Goal: Information Seeking & Learning: Understand process/instructions

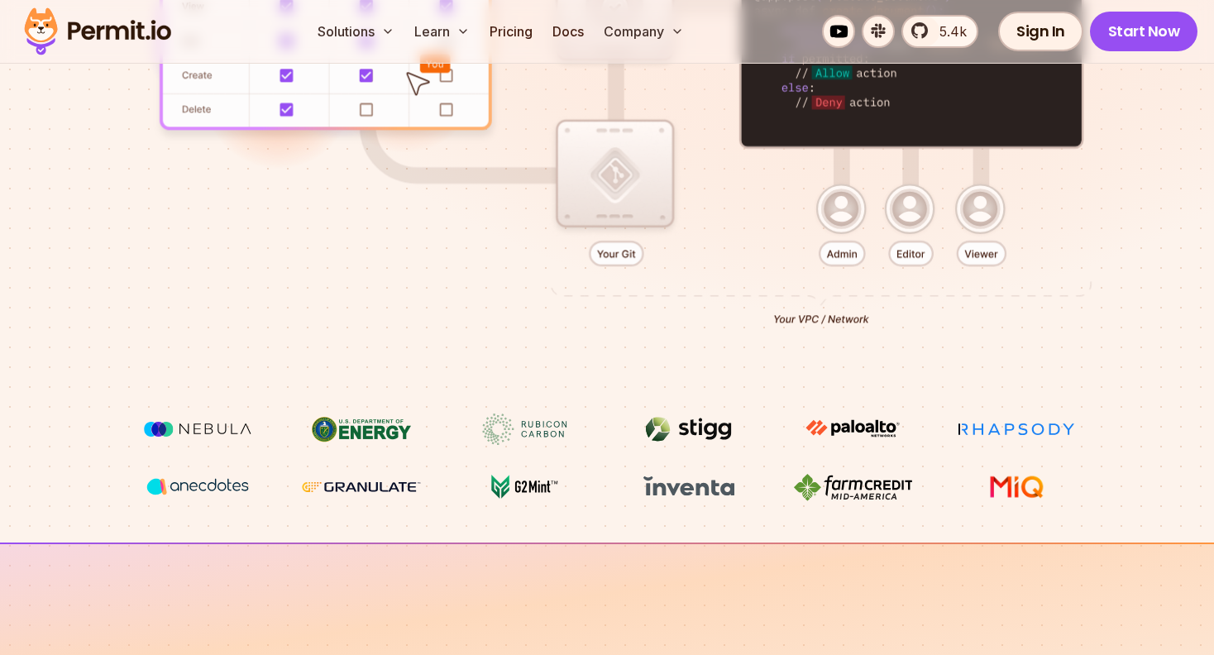
scroll to position [165, 0]
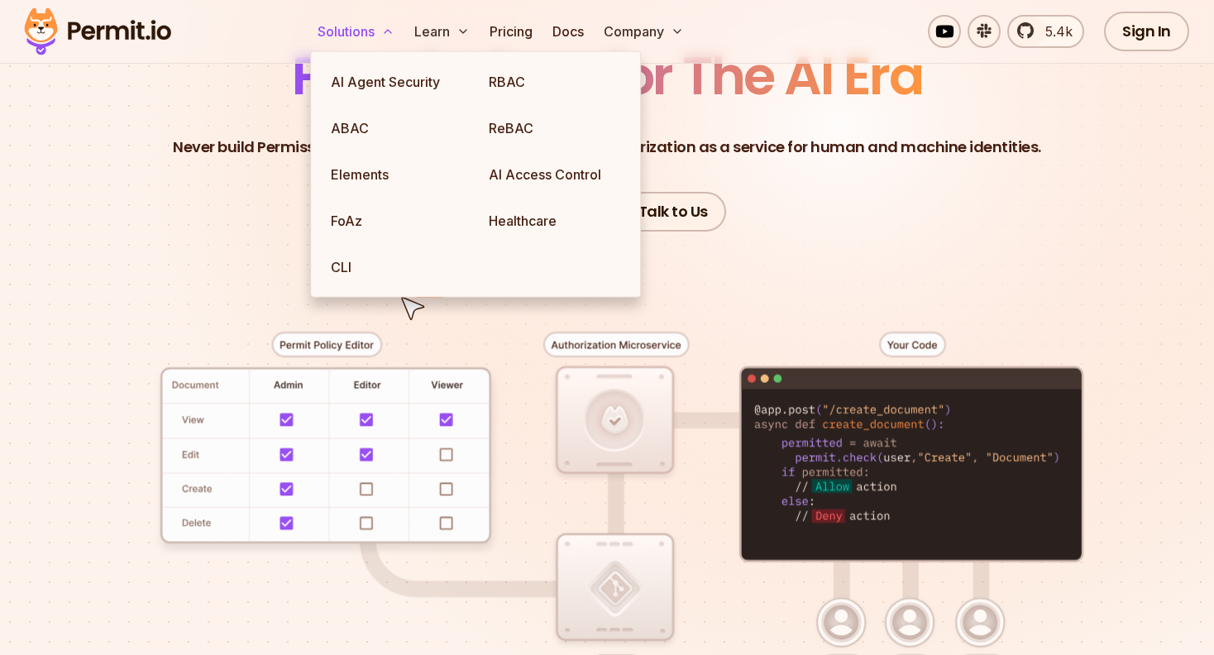
click at [385, 26] on icon at bounding box center [387, 31] width 13 height 13
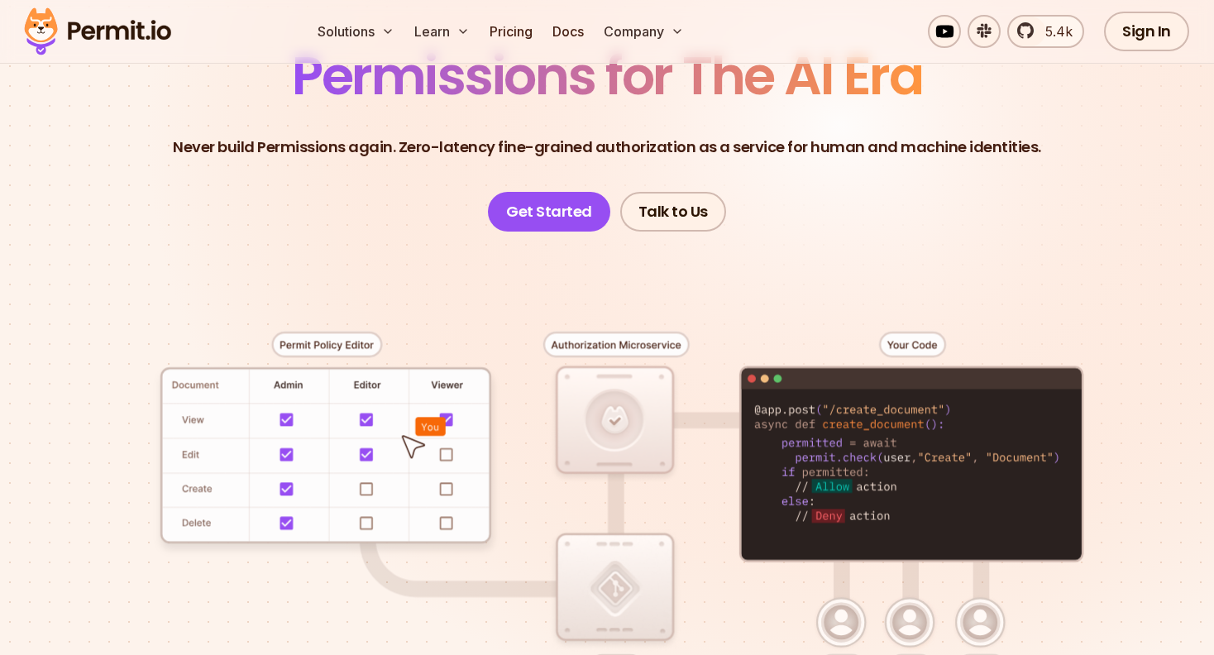
click at [894, 249] on div at bounding box center [607, 530] width 1135 height 596
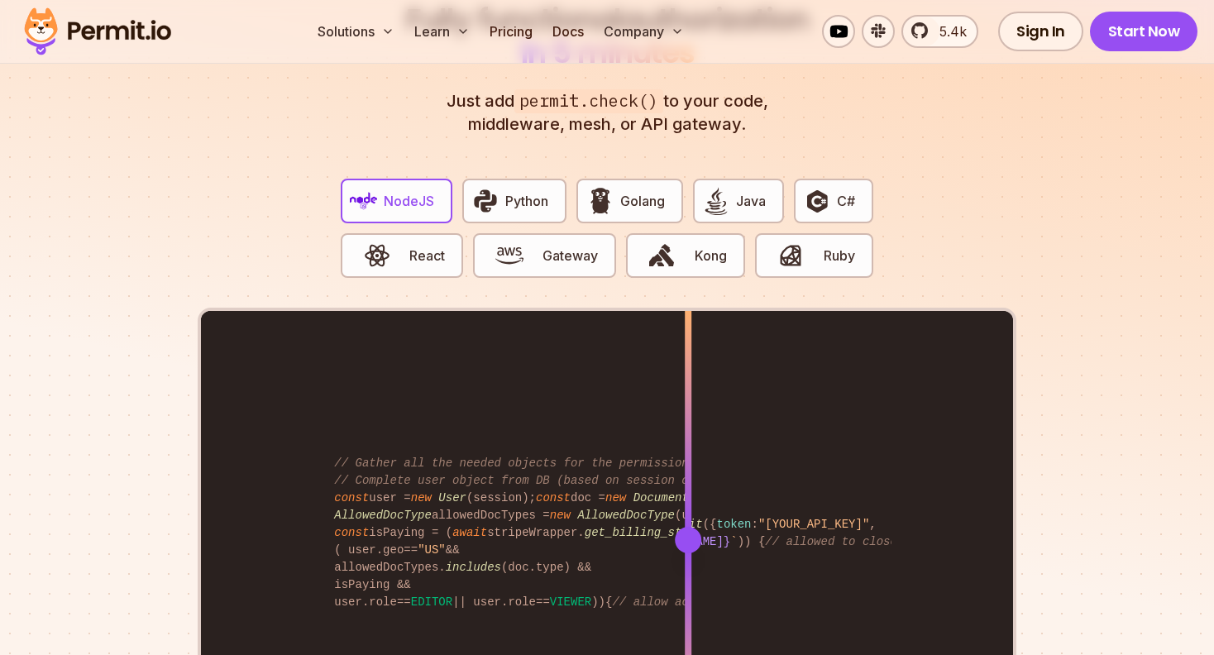
scroll to position [3143, 0]
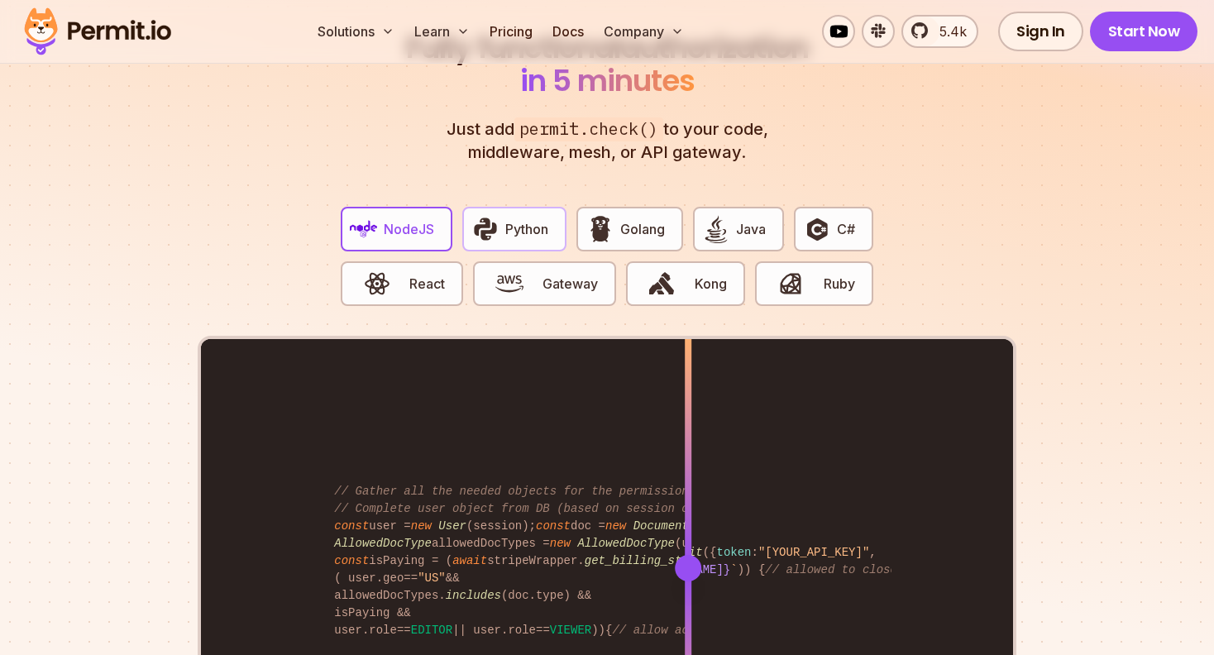
click at [519, 219] on span "Python" at bounding box center [526, 229] width 43 height 20
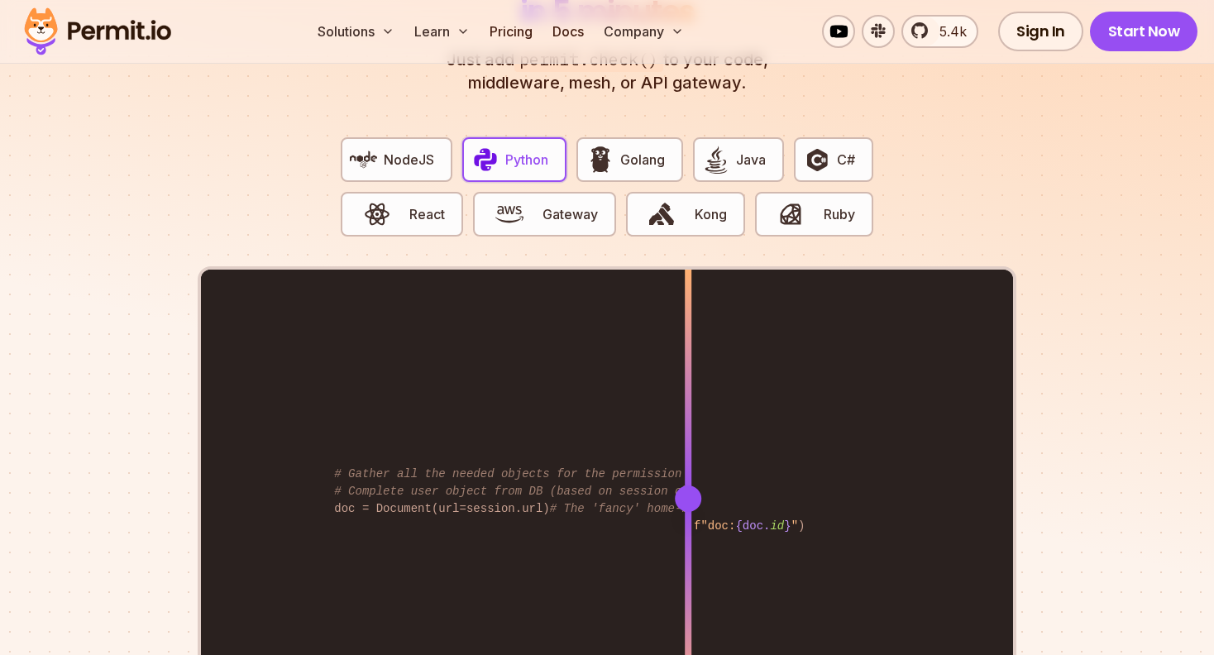
scroll to position [3309, 0]
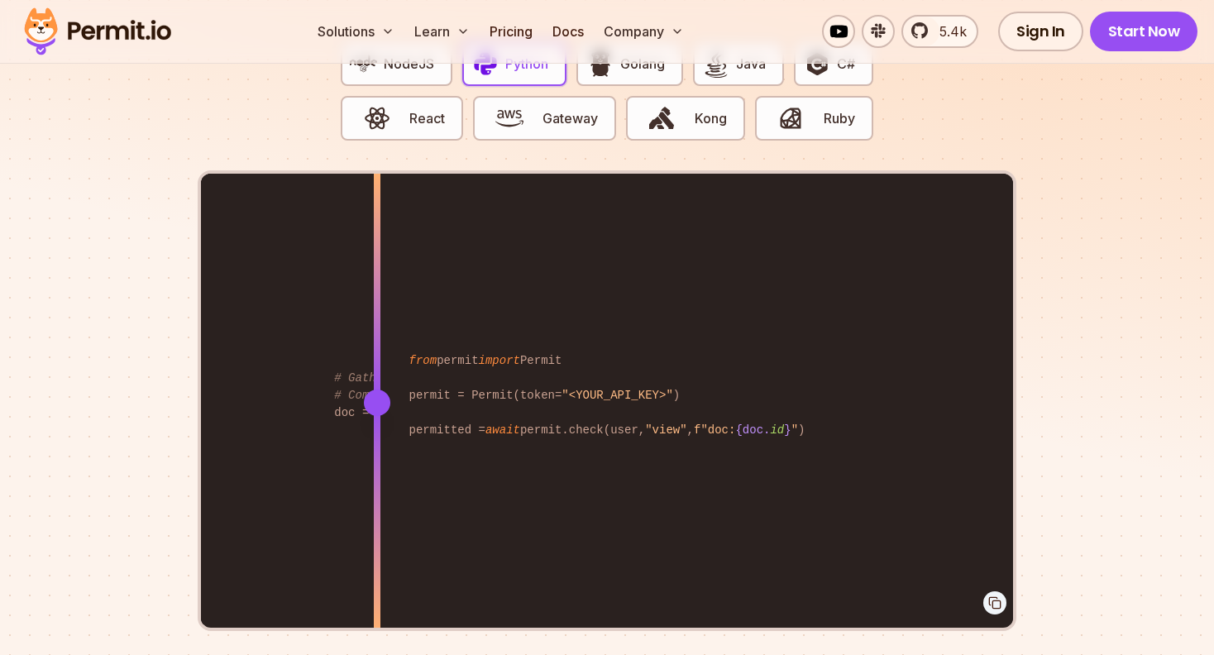
drag, startPoint x: 690, startPoint y: 385, endPoint x: 377, endPoint y: 419, distance: 314.5
click at [377, 419] on div at bounding box center [377, 402] width 7 height 457
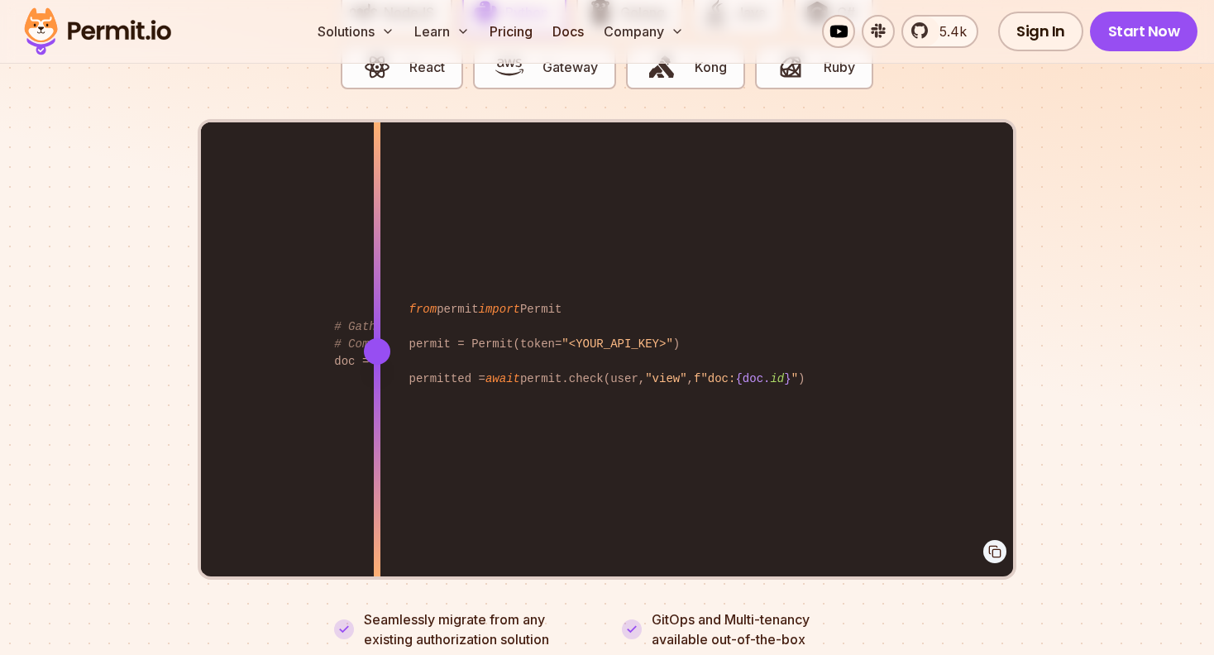
scroll to position [3143, 0]
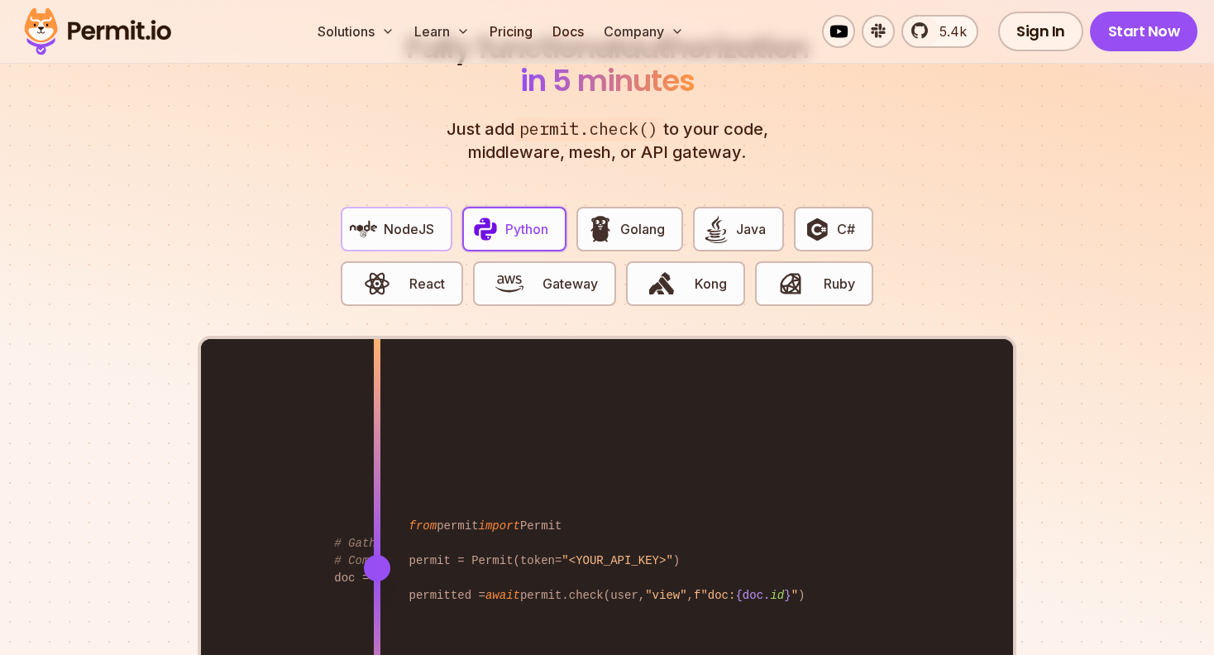
click at [416, 219] on span "NodeJS" at bounding box center [409, 229] width 50 height 20
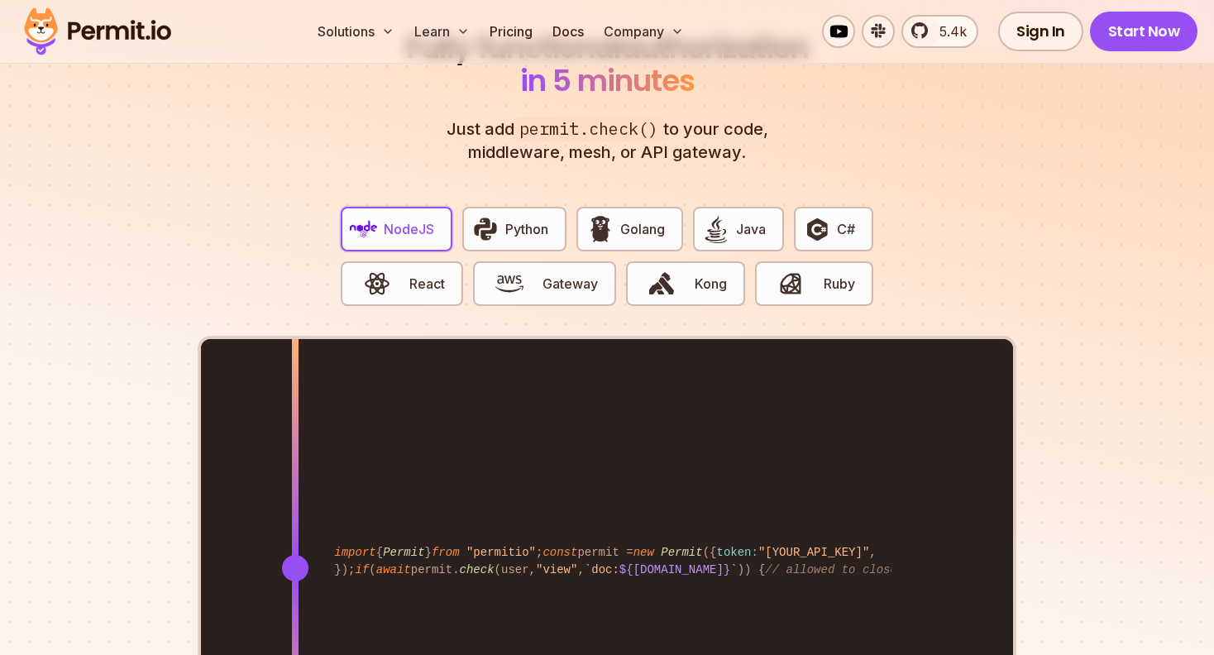
drag, startPoint x: 691, startPoint y: 546, endPoint x: 295, endPoint y: 534, distance: 395.6
click at [295, 555] on div at bounding box center [295, 568] width 26 height 26
click at [657, 219] on span "Golang" at bounding box center [642, 229] width 45 height 20
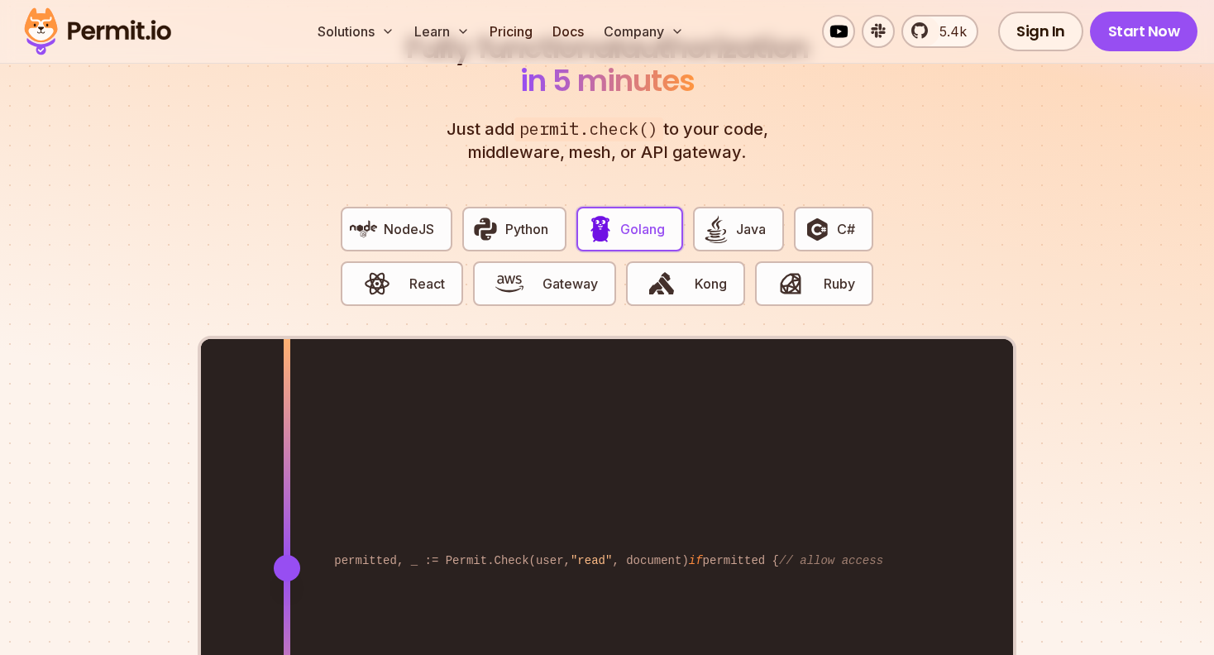
drag, startPoint x: 689, startPoint y: 547, endPoint x: 287, endPoint y: 532, distance: 402.3
click at [287, 532] on div at bounding box center [287, 567] width 7 height 457
click at [745, 219] on span "Java" at bounding box center [751, 229] width 30 height 20
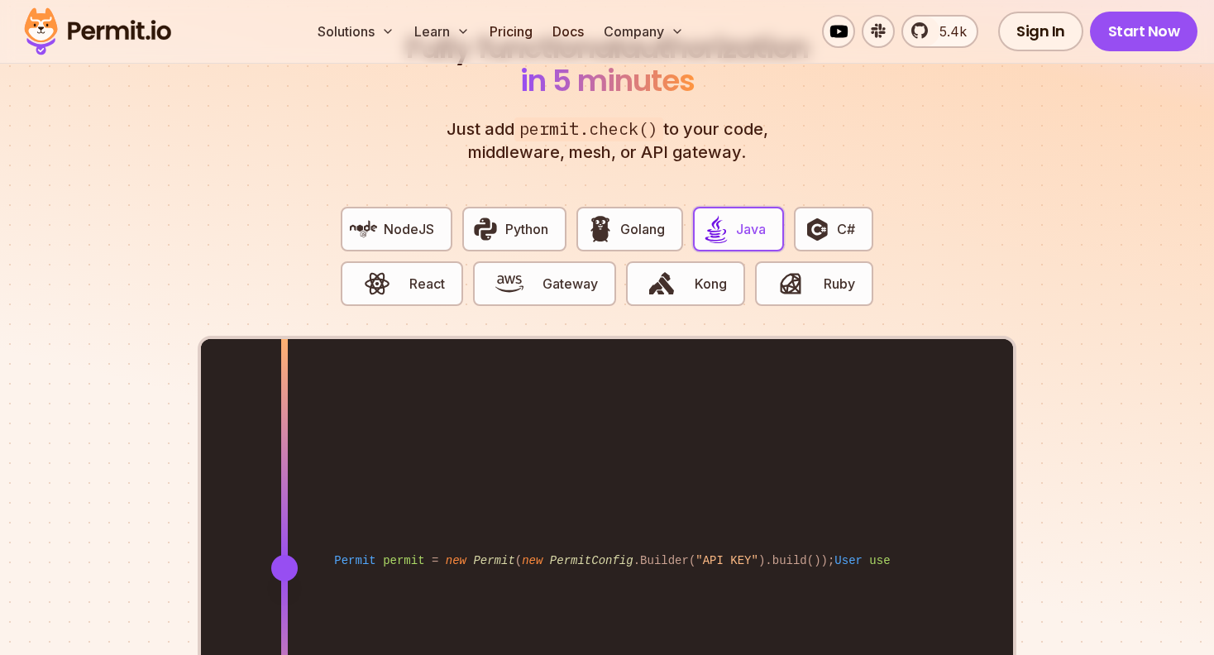
drag, startPoint x: 688, startPoint y: 552, endPoint x: 285, endPoint y: 553, distance: 403.7
click at [285, 555] on div at bounding box center [284, 568] width 26 height 26
click at [842, 219] on span "C#" at bounding box center [846, 229] width 18 height 20
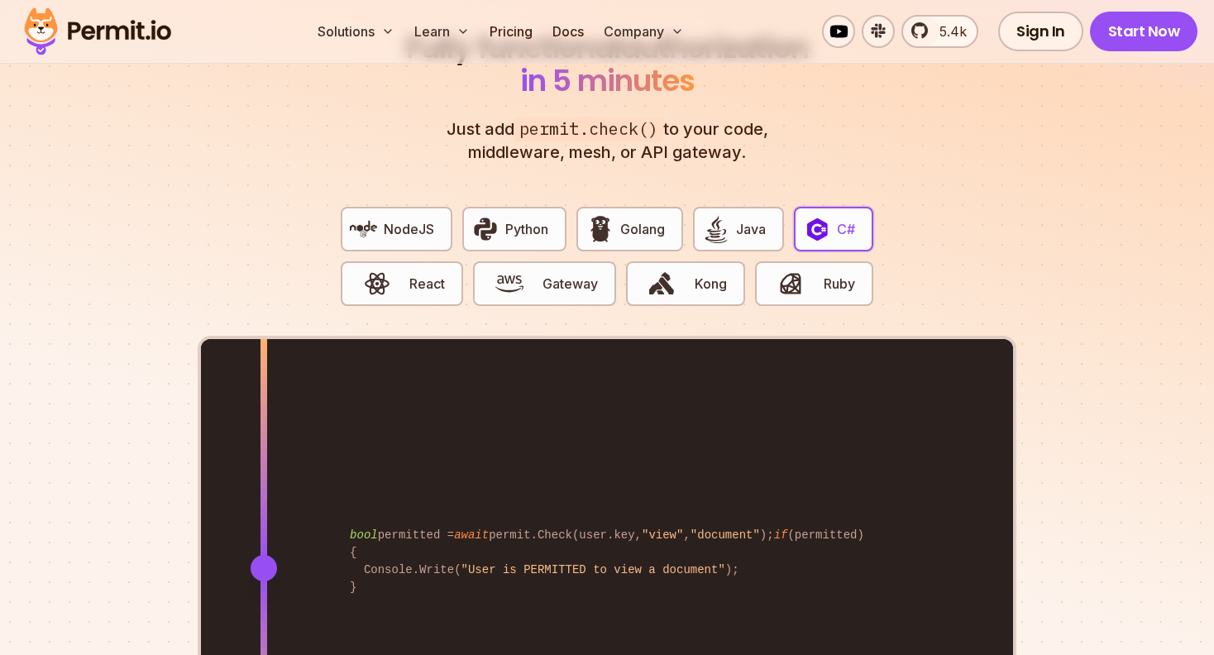
drag, startPoint x: 693, startPoint y: 550, endPoint x: 264, endPoint y: 530, distance: 429.8
click at [264, 530] on div at bounding box center [264, 567] width 7 height 457
click at [387, 270] on img "button" at bounding box center [377, 284] width 28 height 28
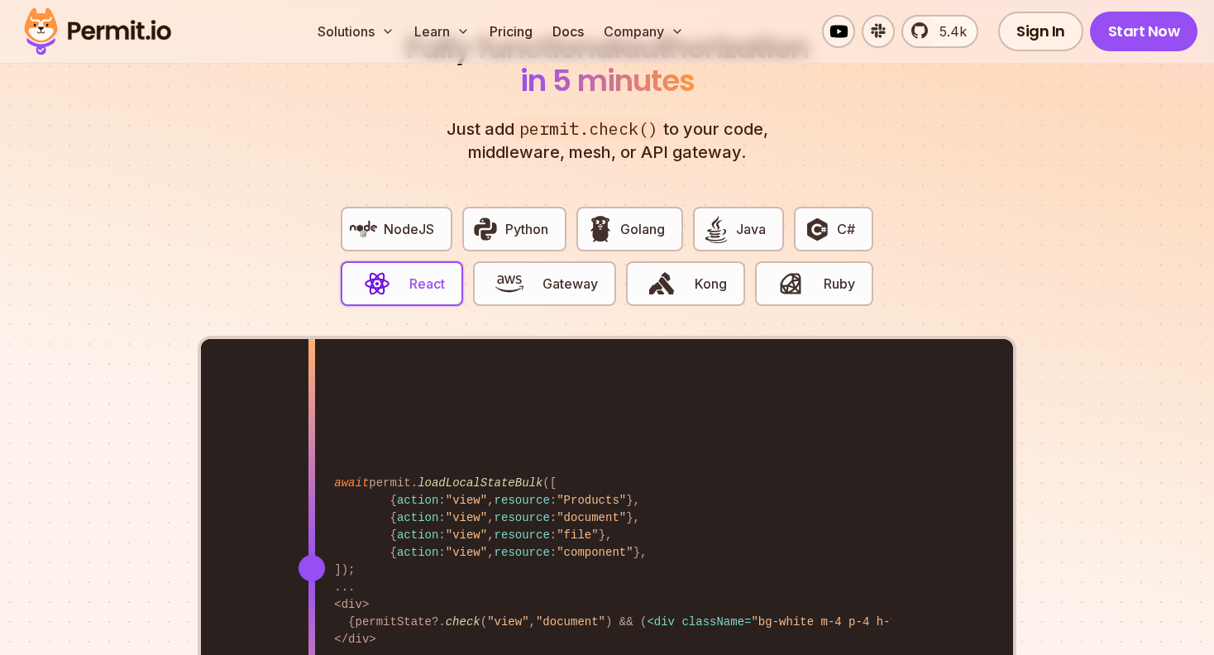
drag, startPoint x: 687, startPoint y: 544, endPoint x: 312, endPoint y: 521, distance: 375.4
click at [312, 521] on div at bounding box center [312, 567] width 7 height 457
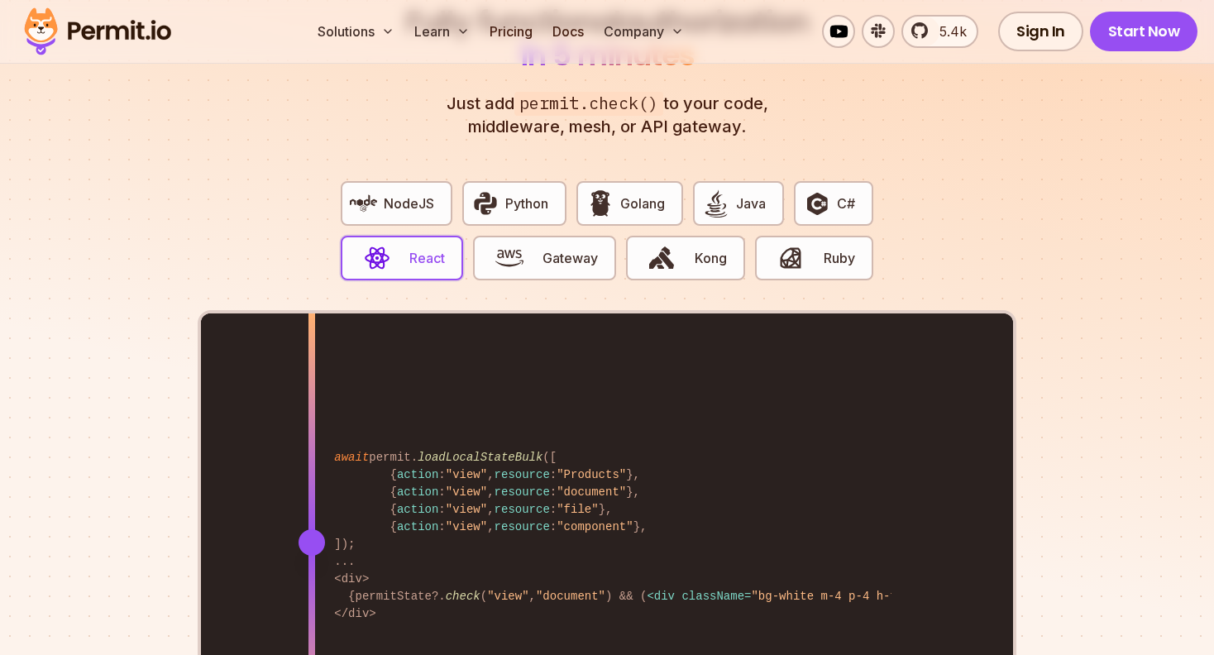
scroll to position [3061, 0]
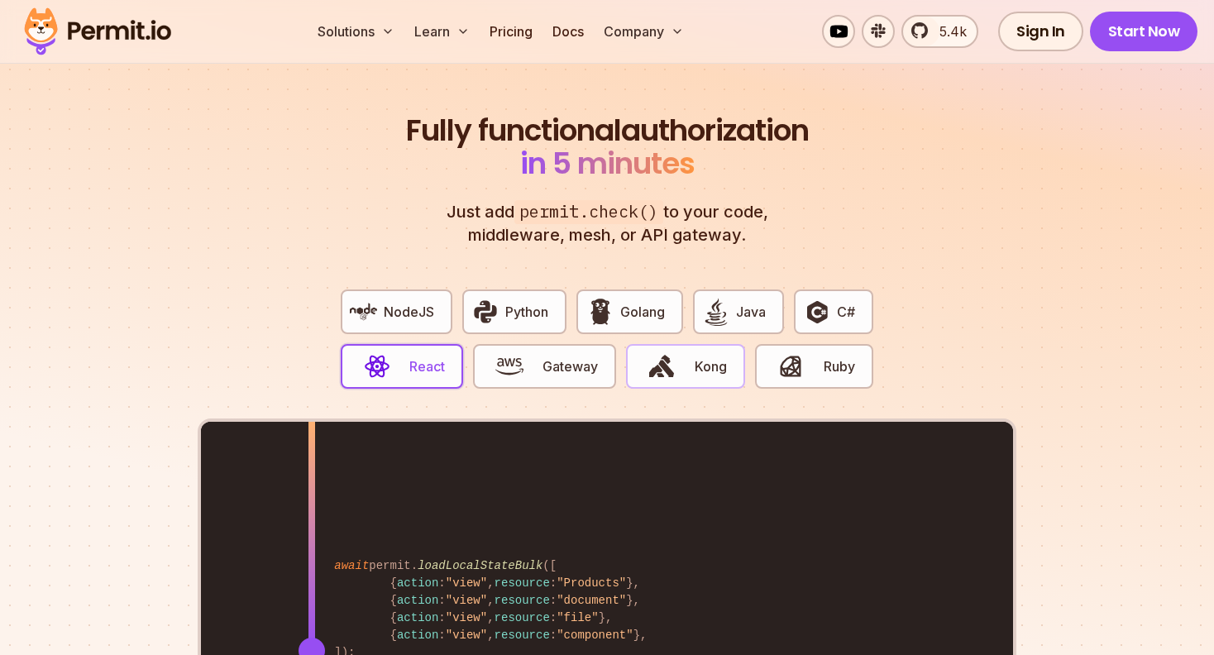
click at [683, 352] on span "button" at bounding box center [661, 366] width 55 height 28
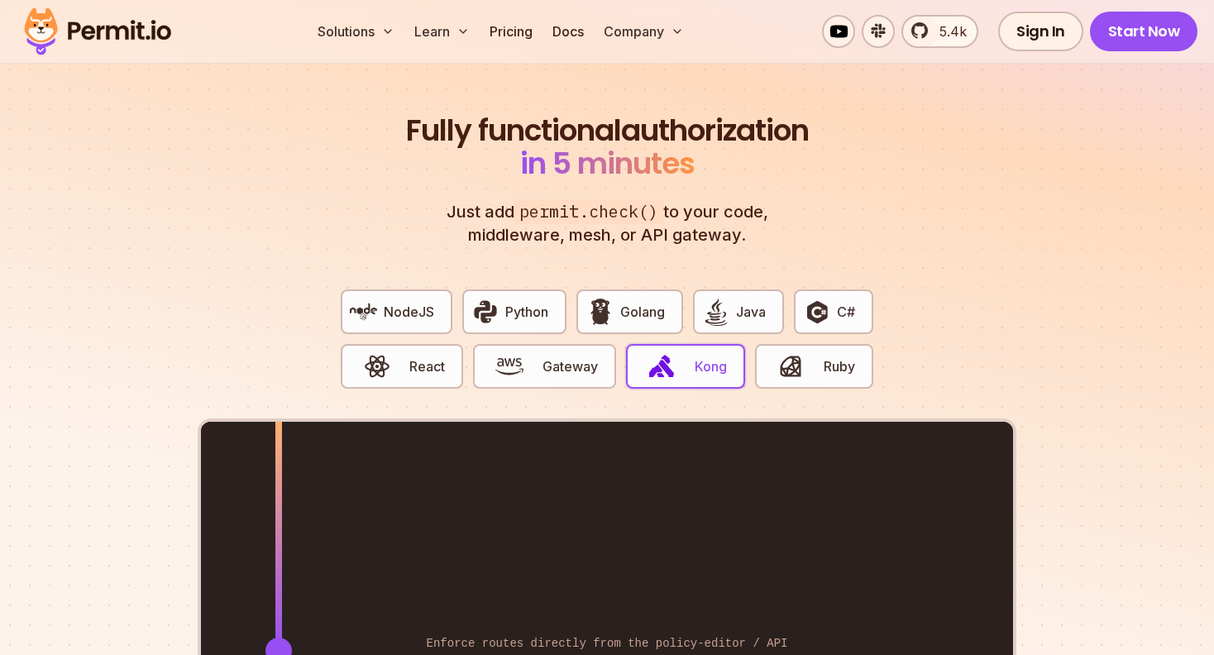
drag, startPoint x: 582, startPoint y: 612, endPoint x: 330, endPoint y: 547, distance: 259.8
click at [278, 578] on div at bounding box center [278, 650] width 7 height 457
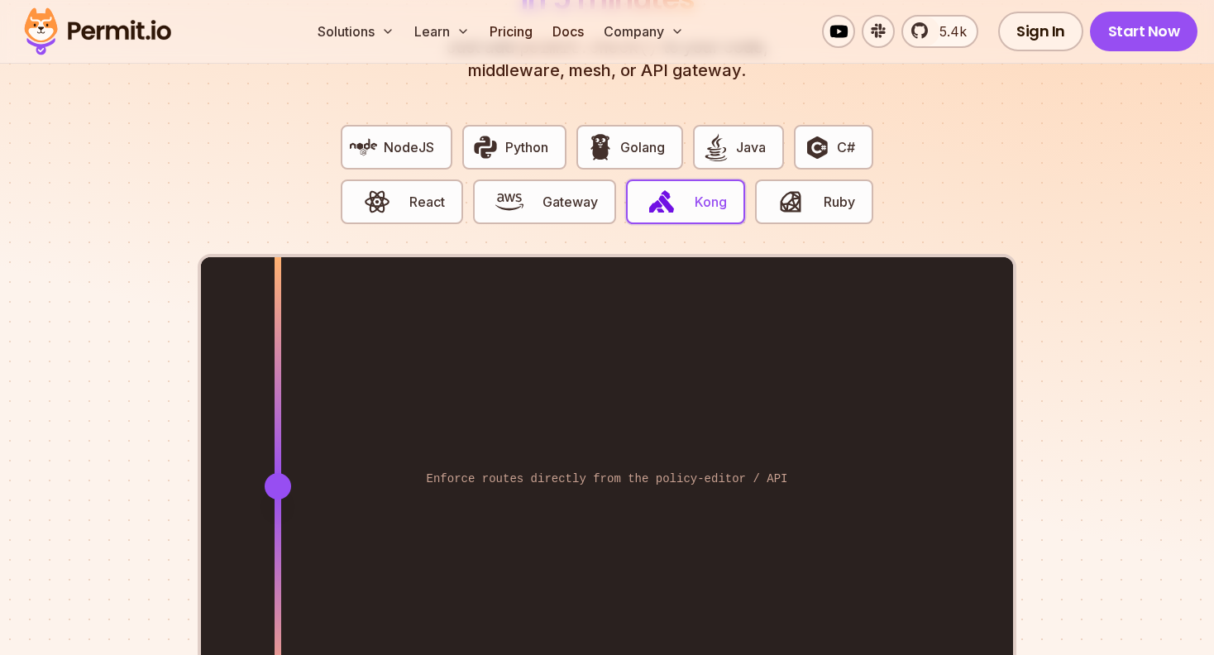
scroll to position [3226, 0]
click at [816, 192] on span "button" at bounding box center [791, 201] width 55 height 28
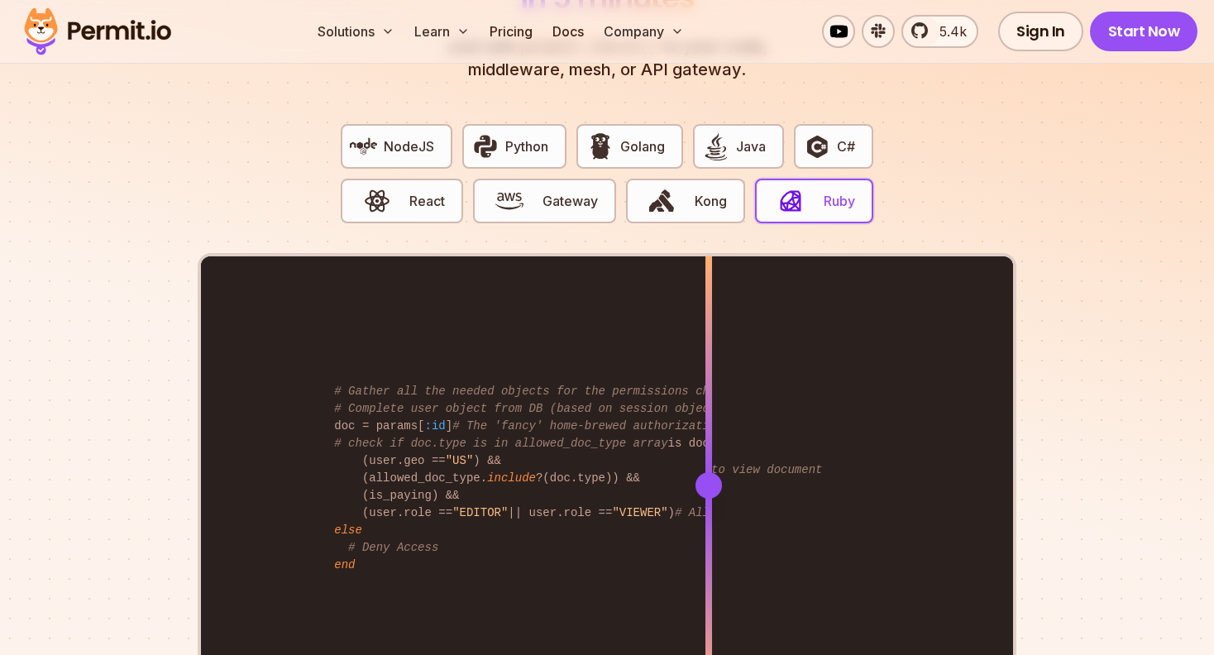
drag, startPoint x: 691, startPoint y: 467, endPoint x: 536, endPoint y: 467, distance: 154.7
click at [696, 472] on div at bounding box center [709, 485] width 26 height 26
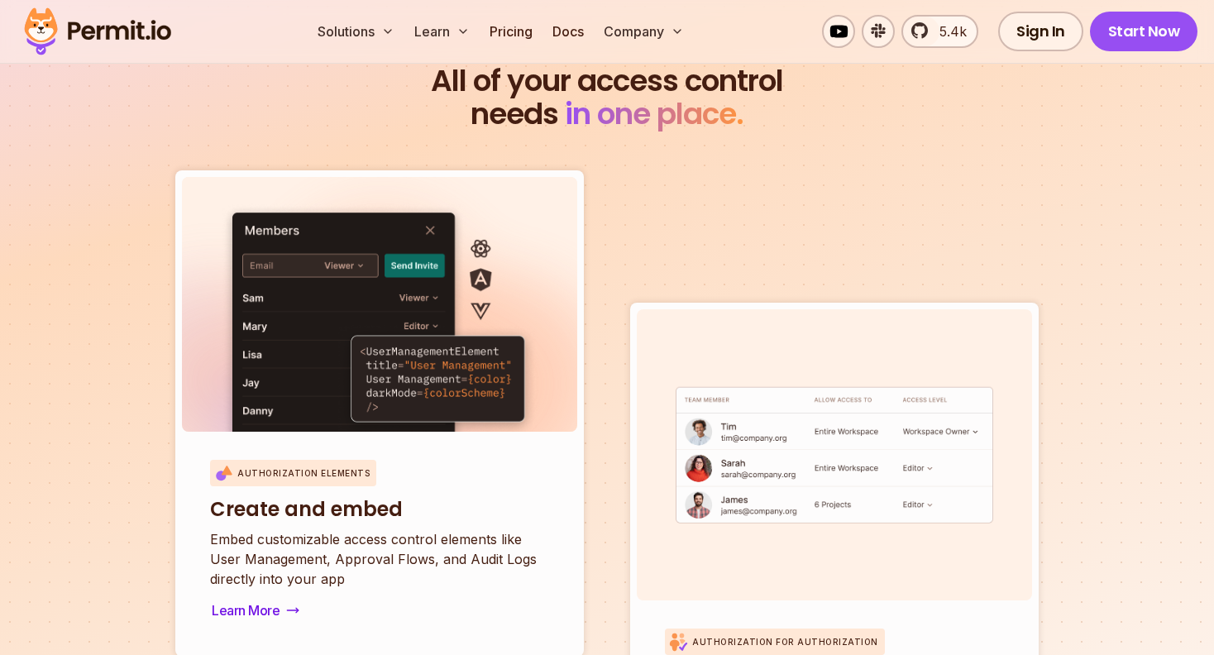
scroll to position [5542, 0]
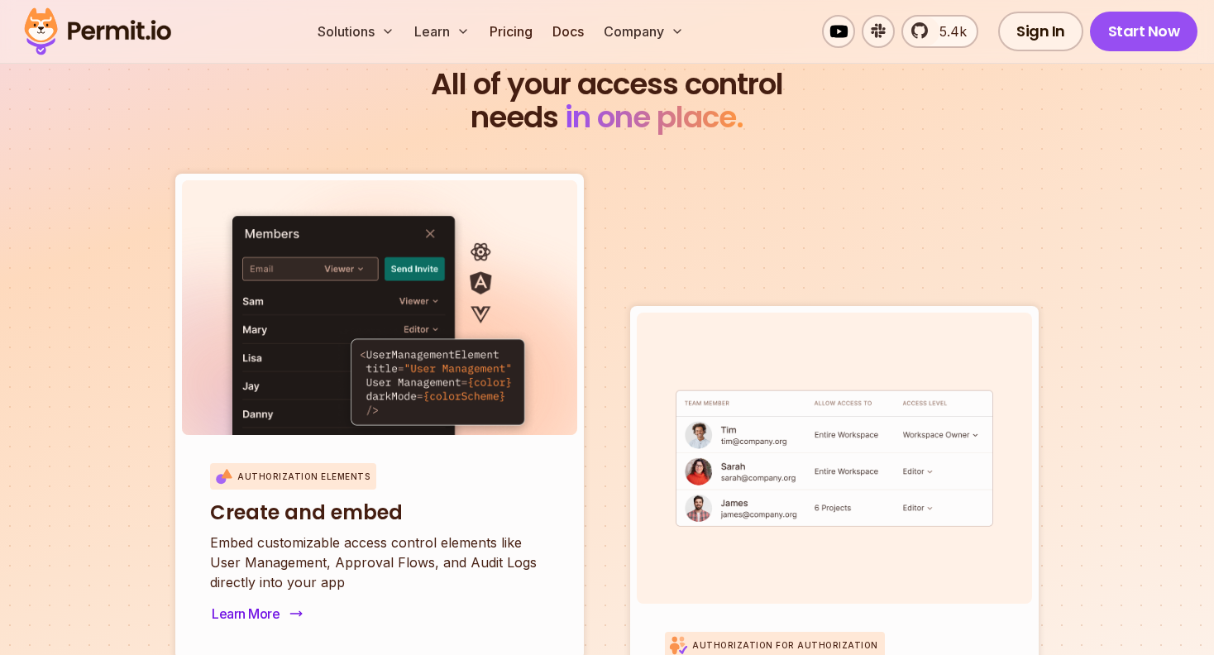
click at [261, 602] on button "Learn More" at bounding box center [255, 613] width 91 height 23
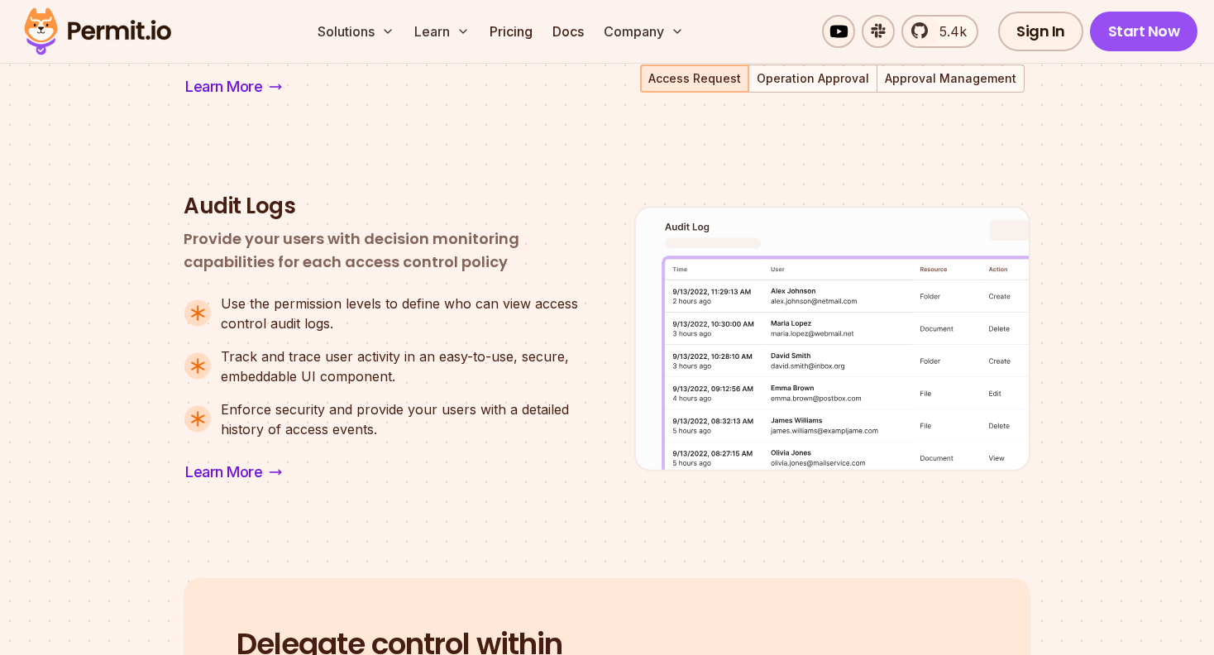
scroll to position [1572, 0]
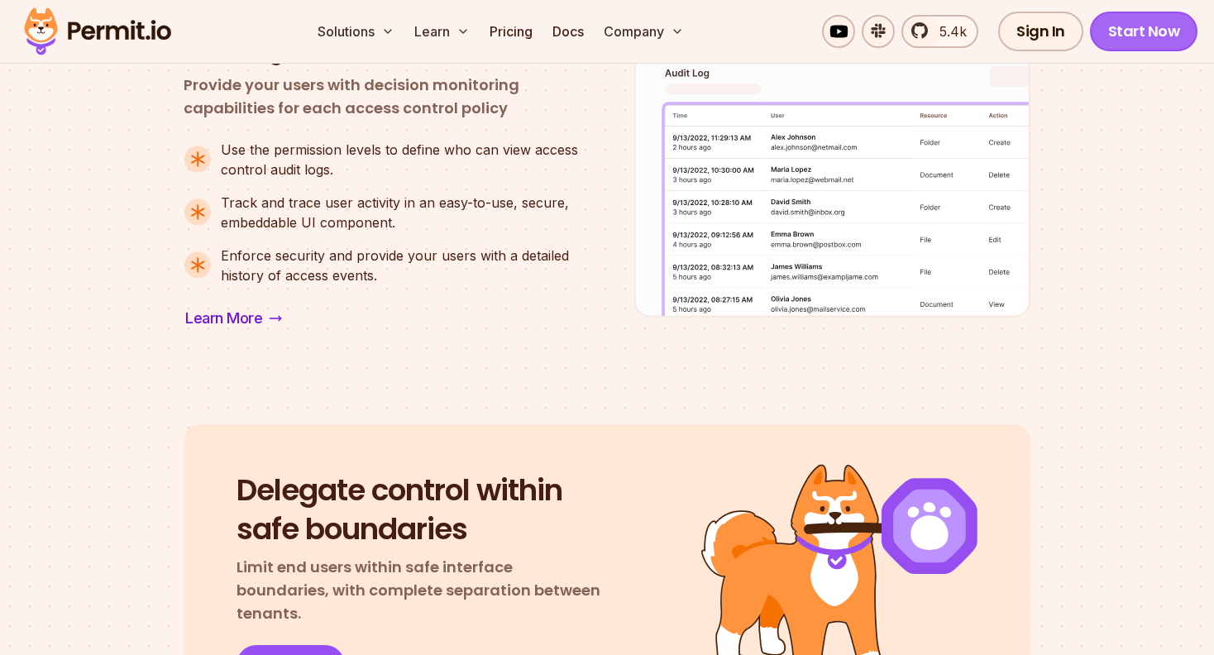
click at [1133, 25] on link "Start Now" at bounding box center [1144, 32] width 108 height 40
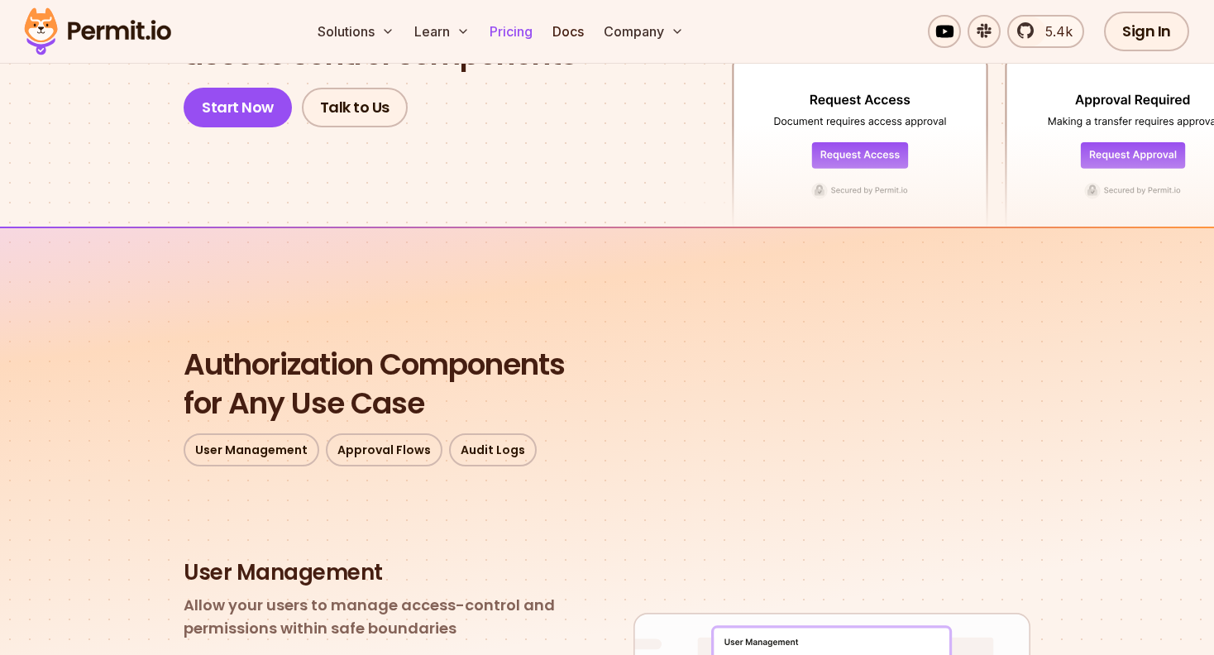
click at [518, 30] on link "Pricing" at bounding box center [511, 31] width 56 height 33
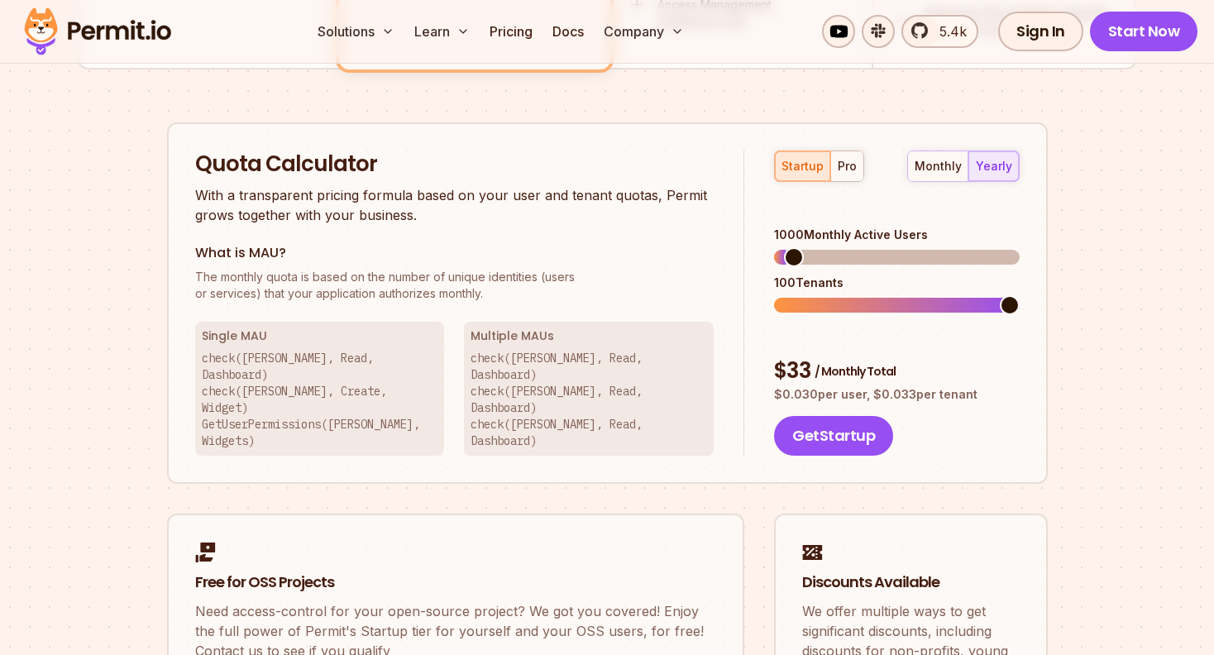
scroll to position [993, 0]
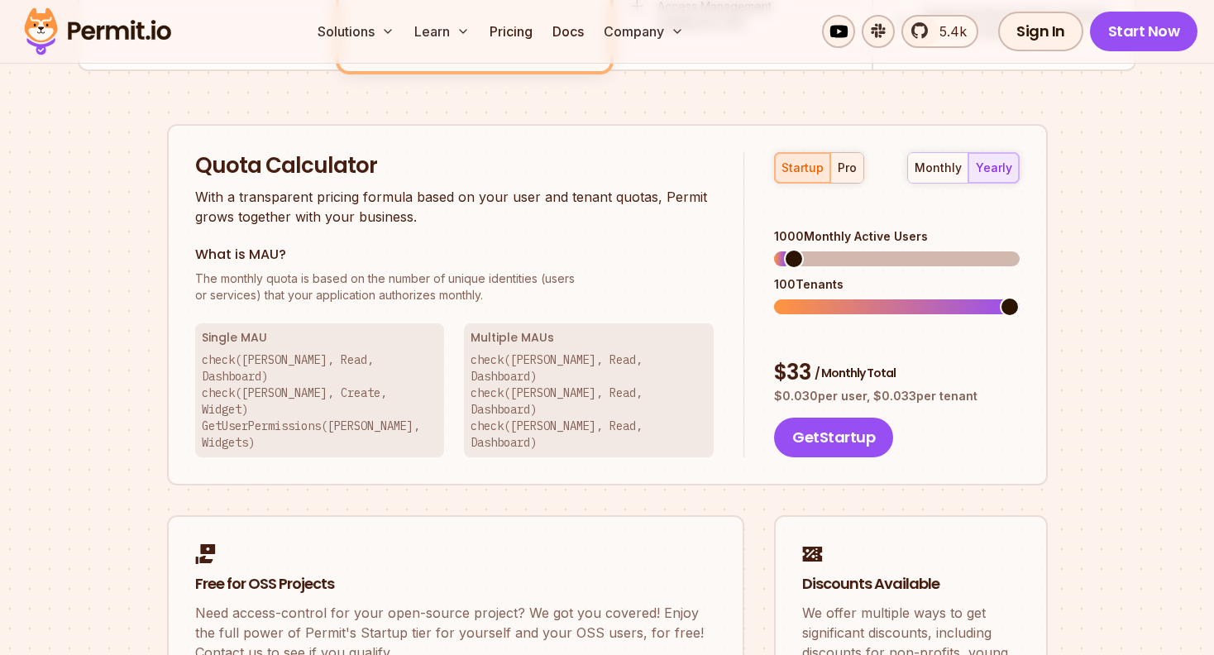
click at [842, 170] on div "pro" at bounding box center [847, 168] width 19 height 17
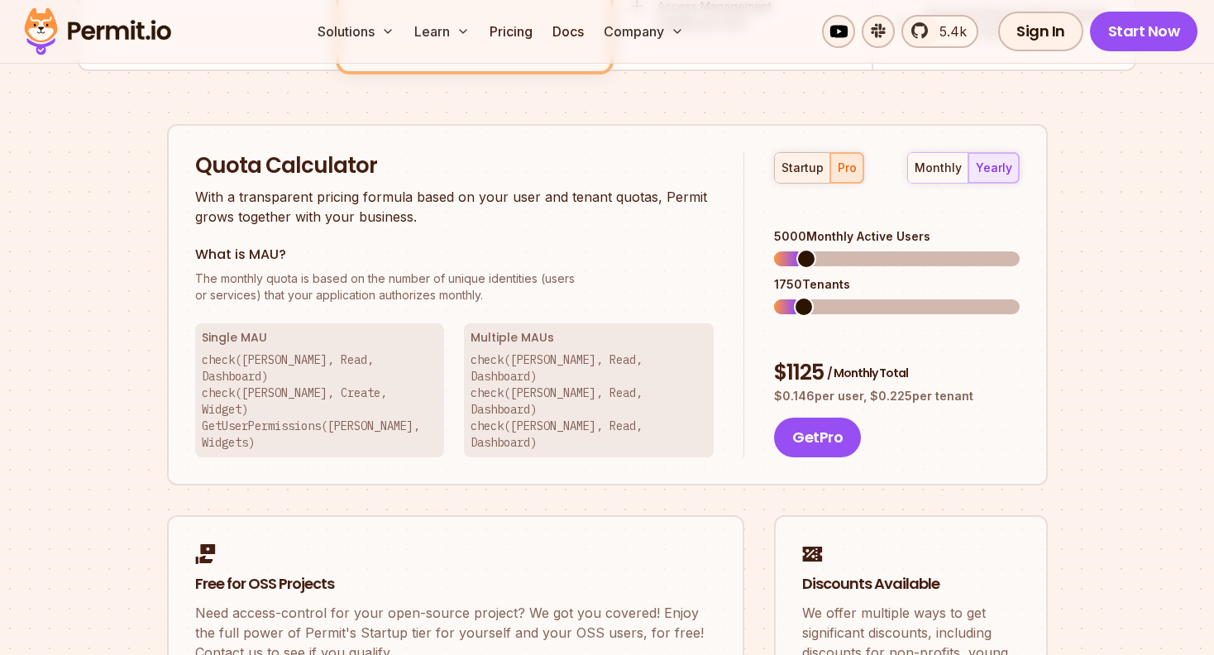
click at [810, 168] on div "startup" at bounding box center [803, 168] width 42 height 17
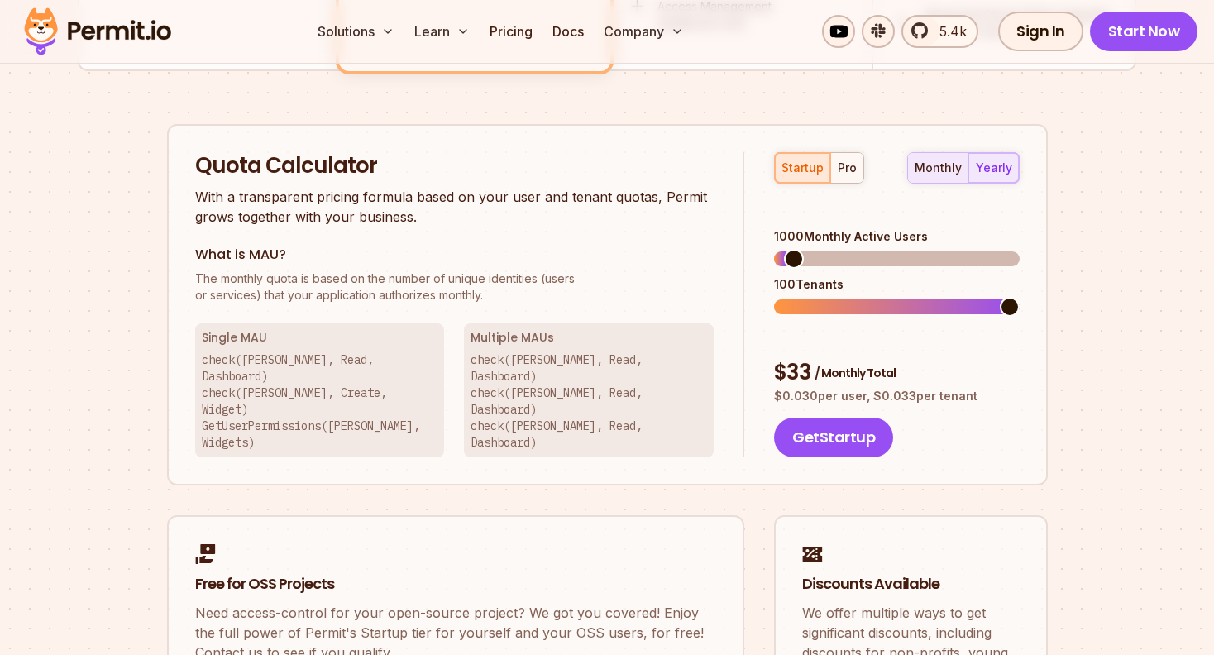
click at [941, 166] on div "monthly" at bounding box center [938, 168] width 47 height 17
click at [989, 167] on div "yearly" at bounding box center [994, 168] width 36 height 17
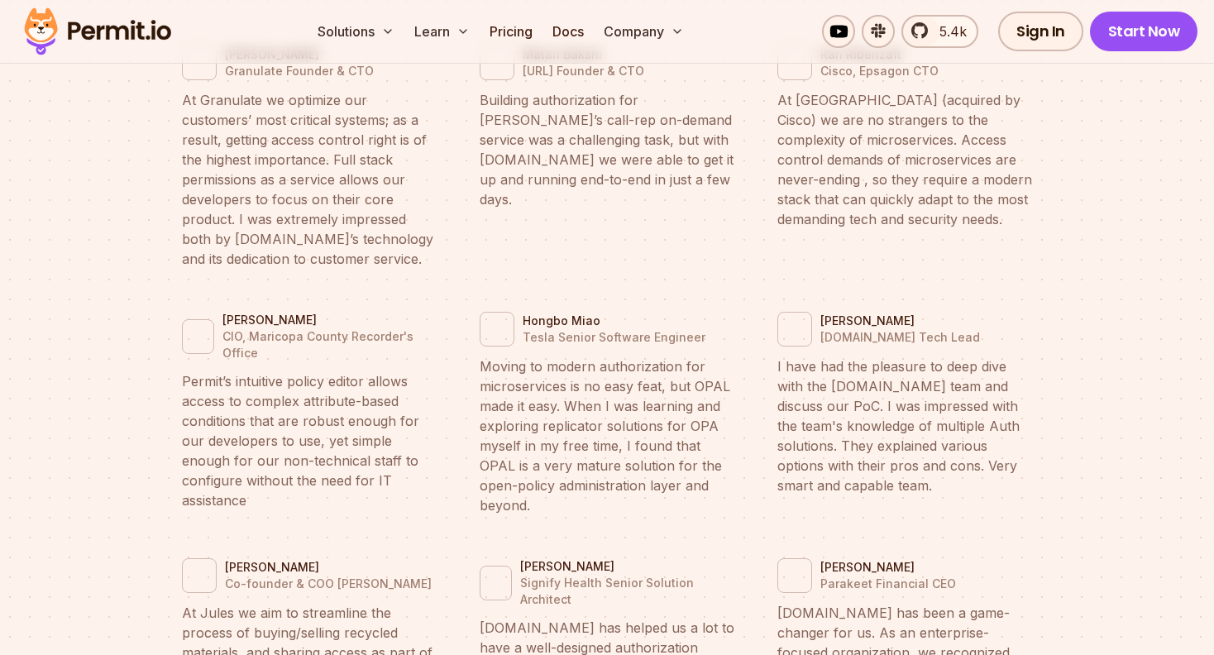
scroll to position [6535, 0]
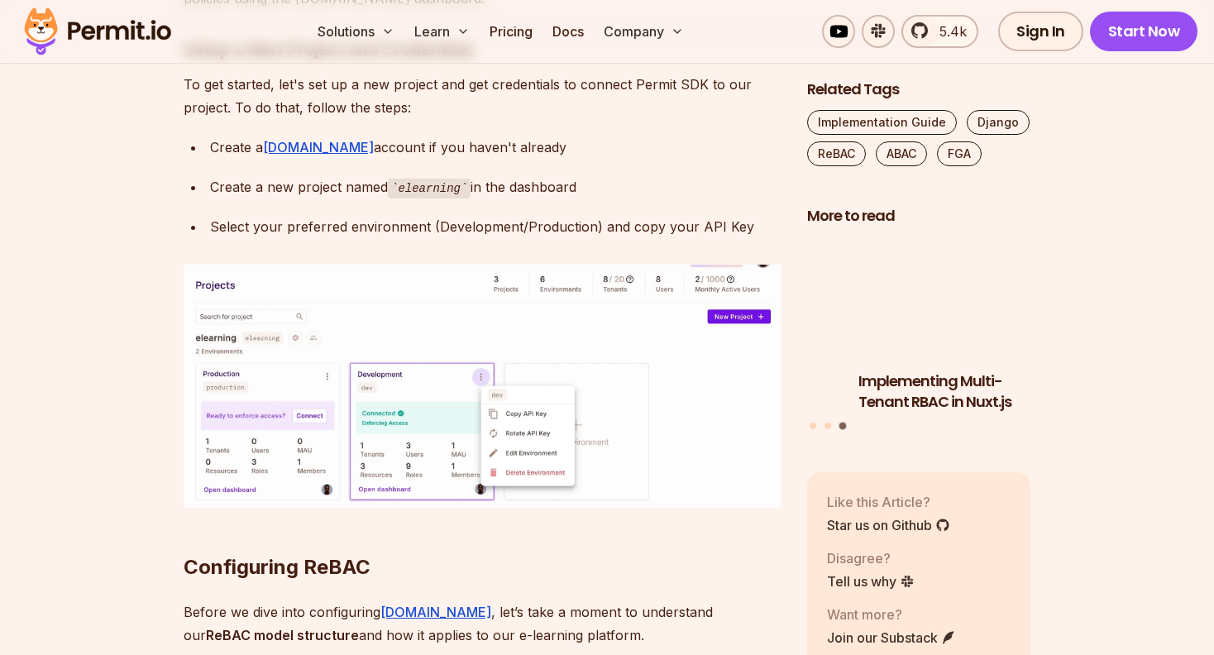
scroll to position [3309, 0]
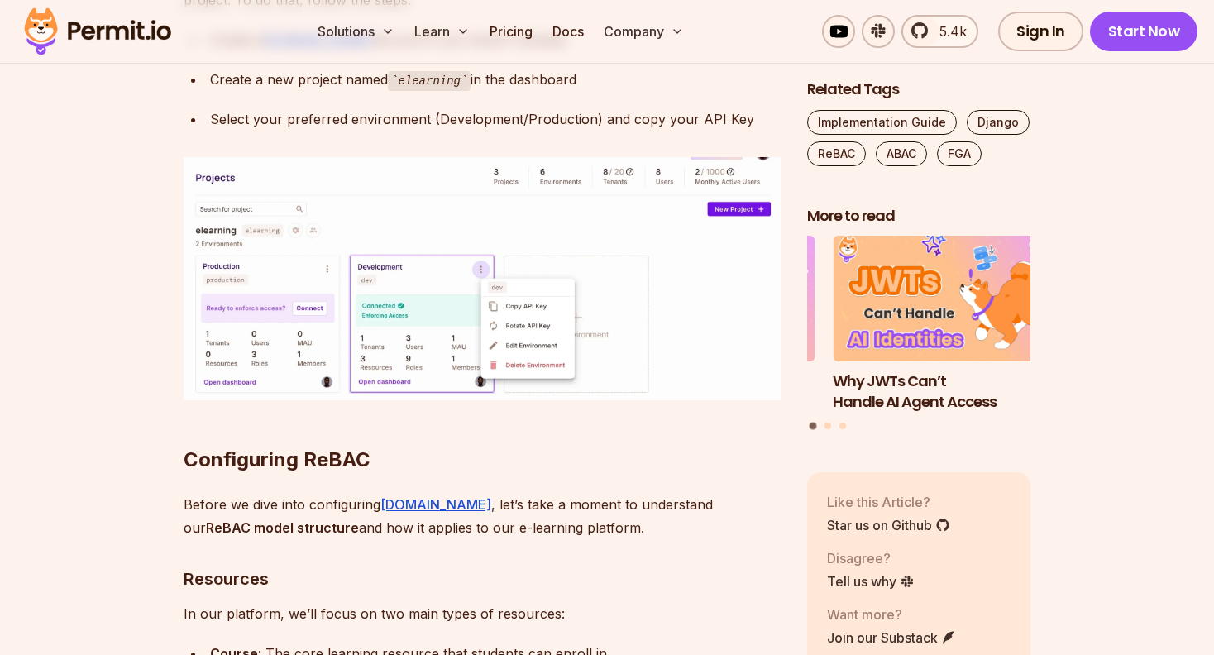
click at [390, 355] on img at bounding box center [482, 278] width 597 height 242
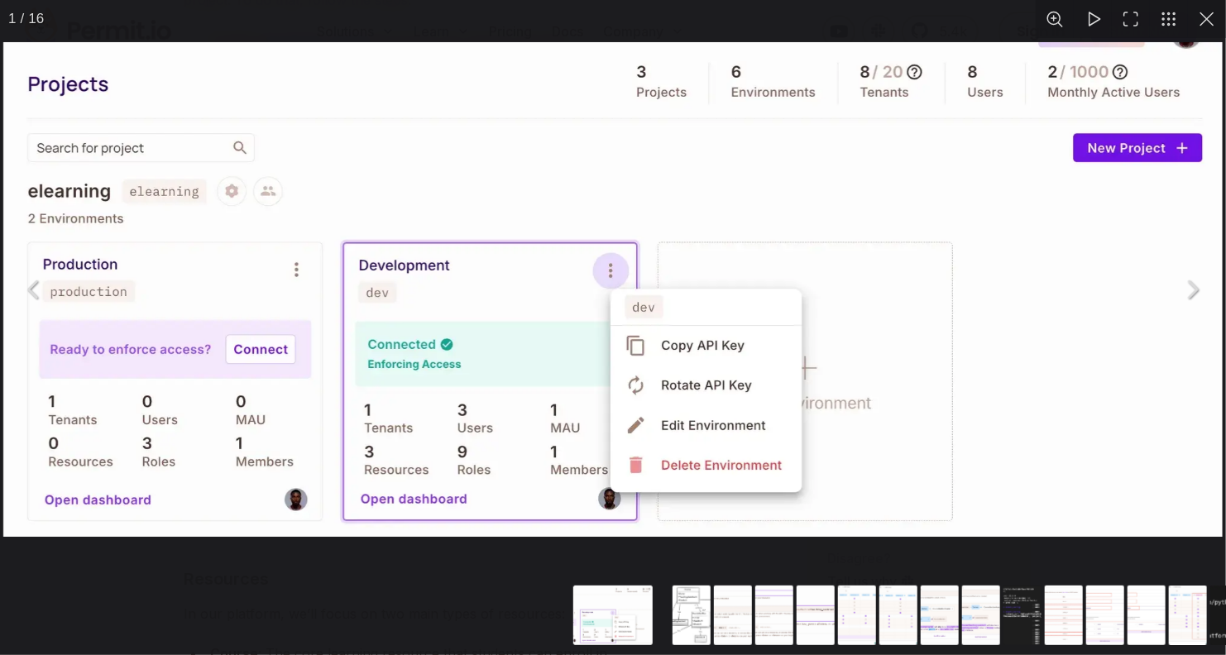
click at [449, 480] on img "You can close this modal content with the ESC key" at bounding box center [612, 290] width 1219 height 496
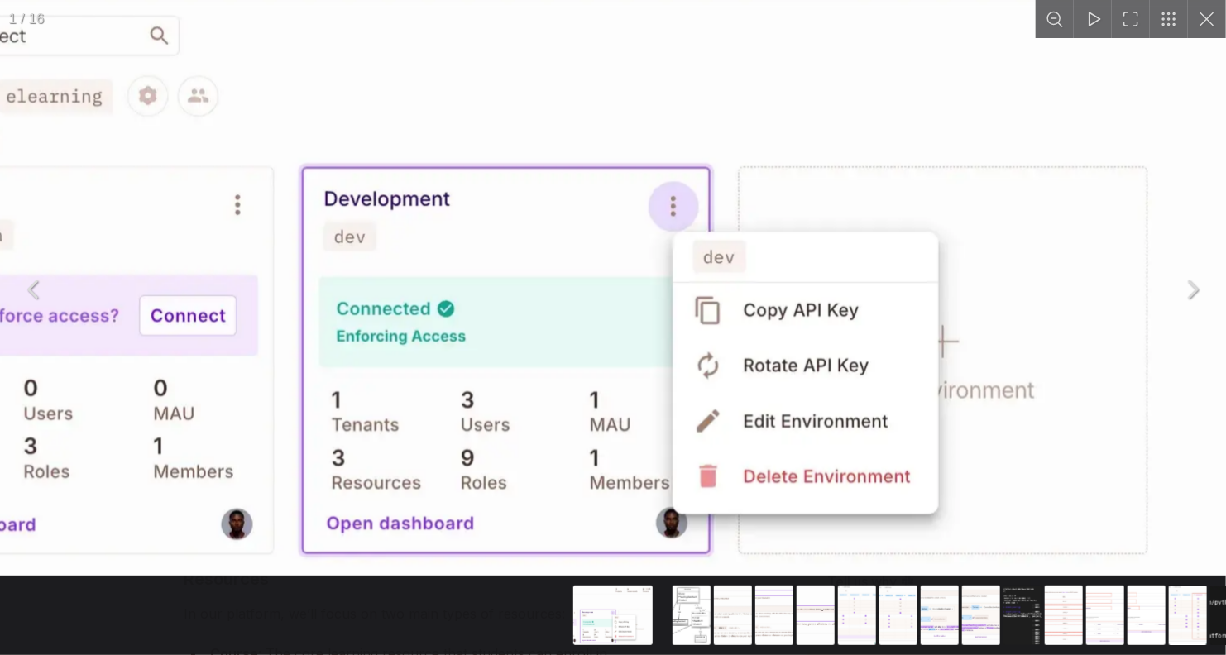
click at [449, 480] on img "You can close this modal content with the ESC key" at bounding box center [676, 231] width 1691 height 687
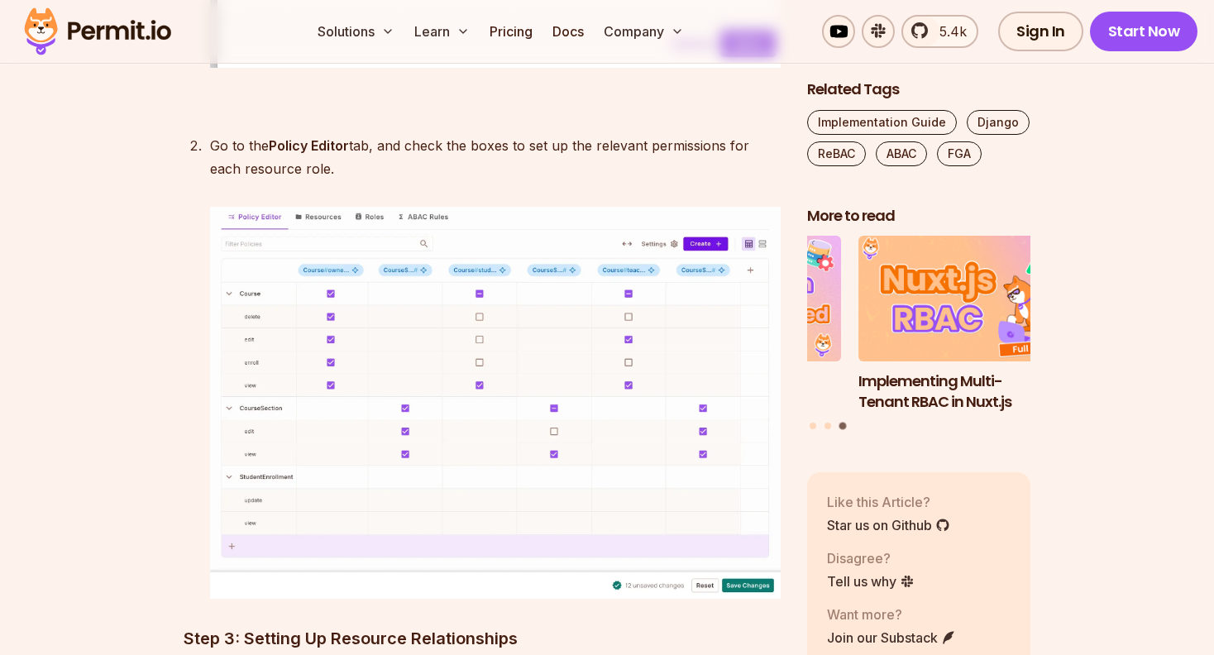
scroll to position [7114, 0]
click at [381, 379] on img at bounding box center [495, 402] width 571 height 392
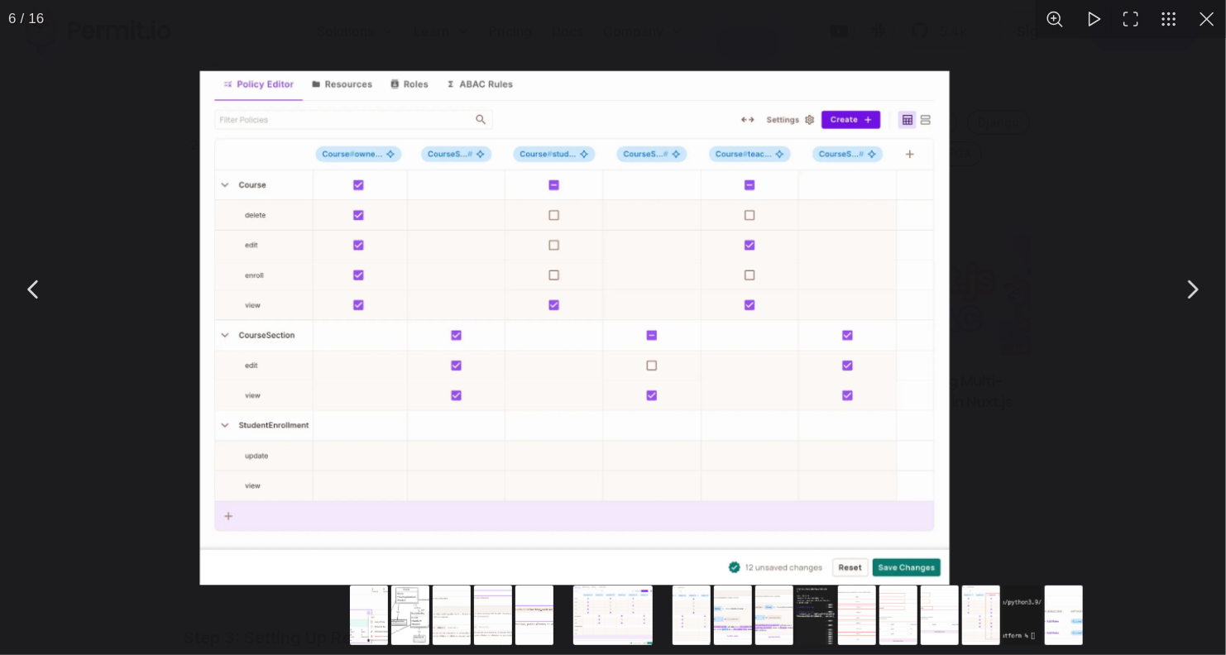
click at [378, 369] on img "You can close this modal content with the ESC key" at bounding box center [574, 328] width 749 height 515
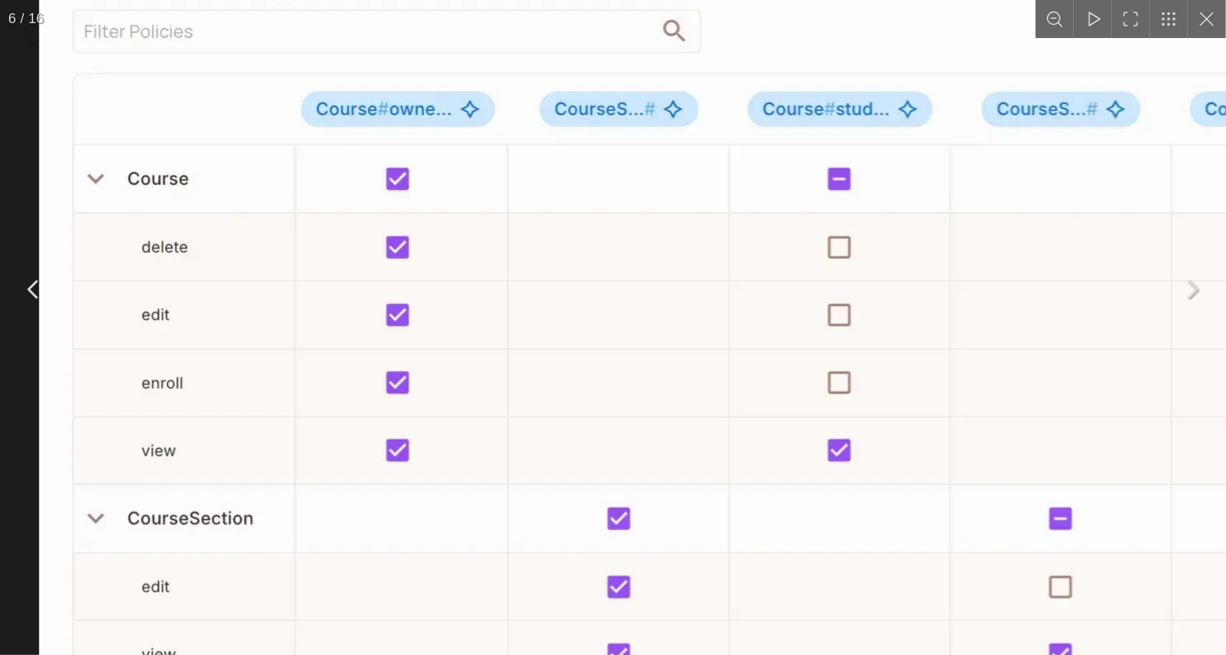
drag, startPoint x: 346, startPoint y: 312, endPoint x: 482, endPoint y: 328, distance: 137.4
click at [482, 328] on img "You can close this modal content with the ESC key" at bounding box center [887, 502] width 1694 height 1162
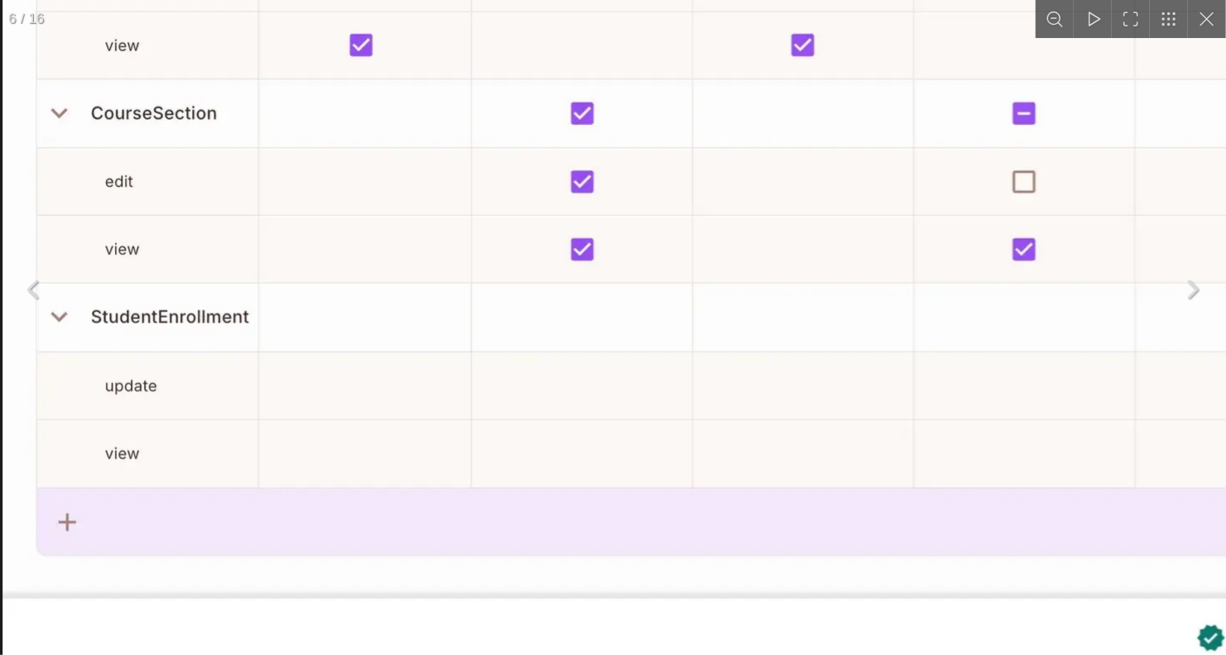
click at [496, 494] on img "You can close this modal content with the ESC key" at bounding box center [849, 97] width 1694 height 1162
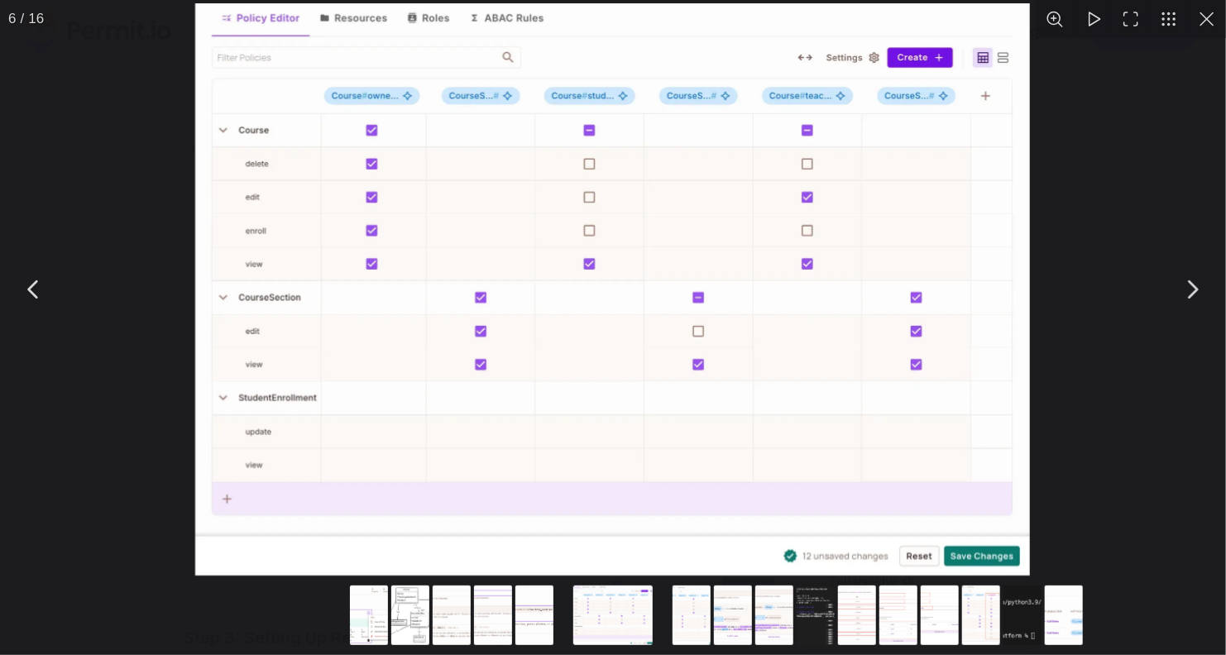
click at [35, 282] on button "You can close this modal content with the ESC key" at bounding box center [33, 289] width 41 height 41
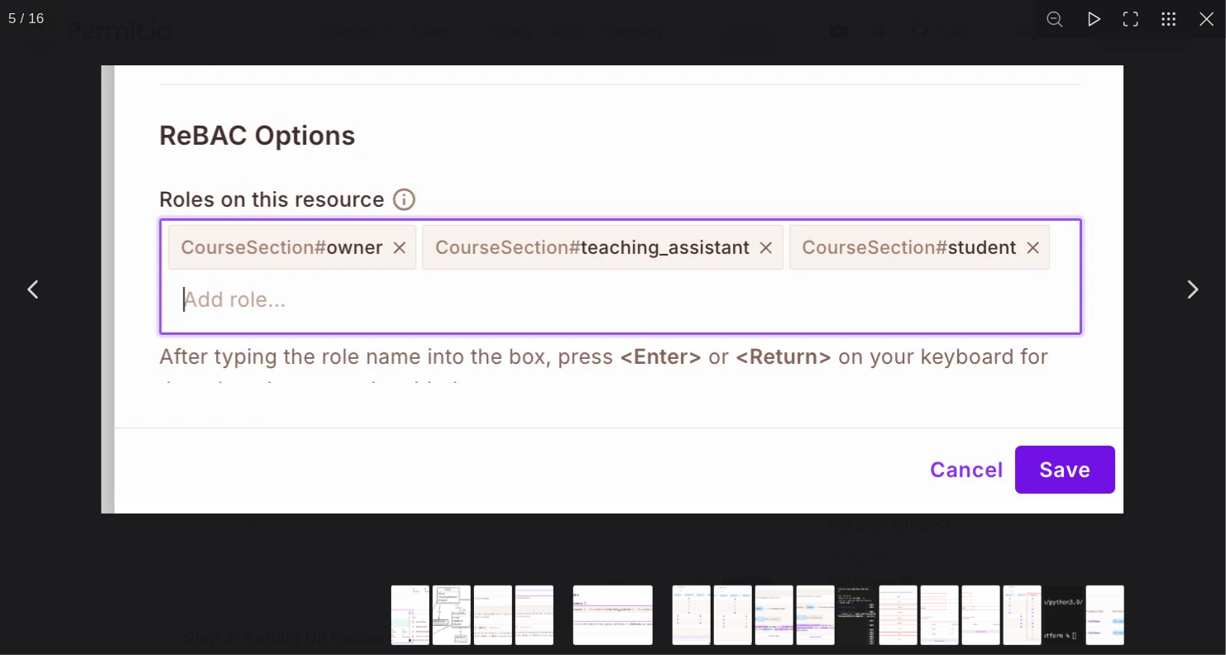
click at [35, 282] on button "You can close this modal content with the ESC key" at bounding box center [33, 289] width 41 height 41
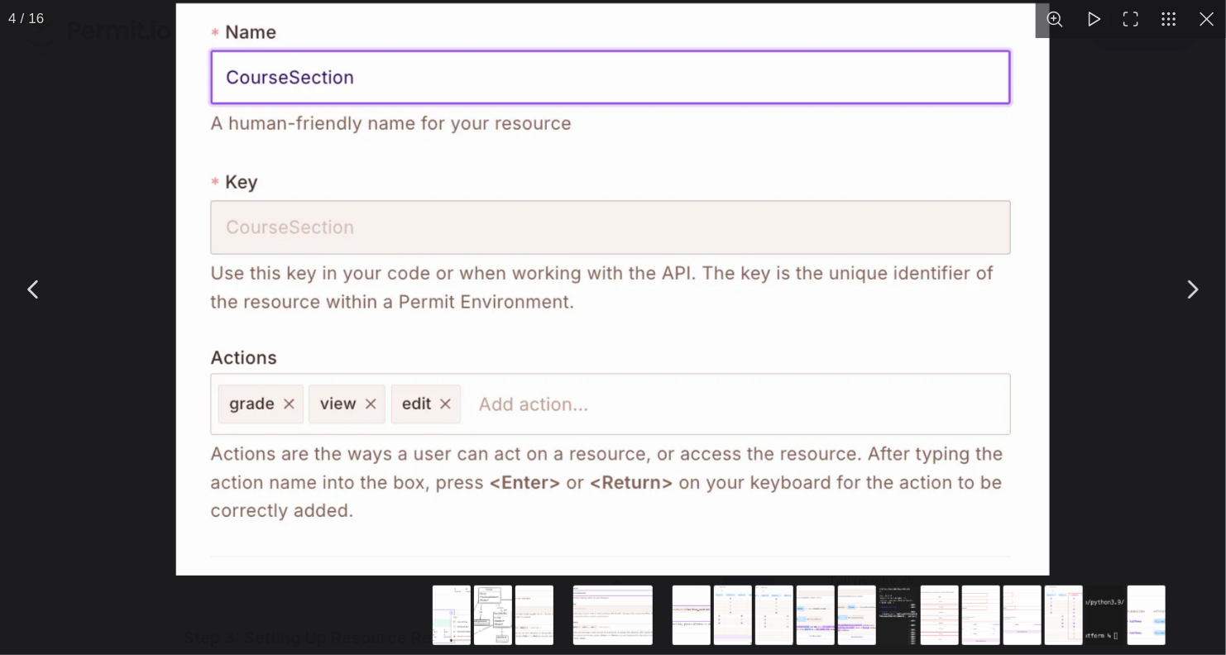
click at [35, 282] on button "You can close this modal content with the ESC key" at bounding box center [33, 289] width 41 height 41
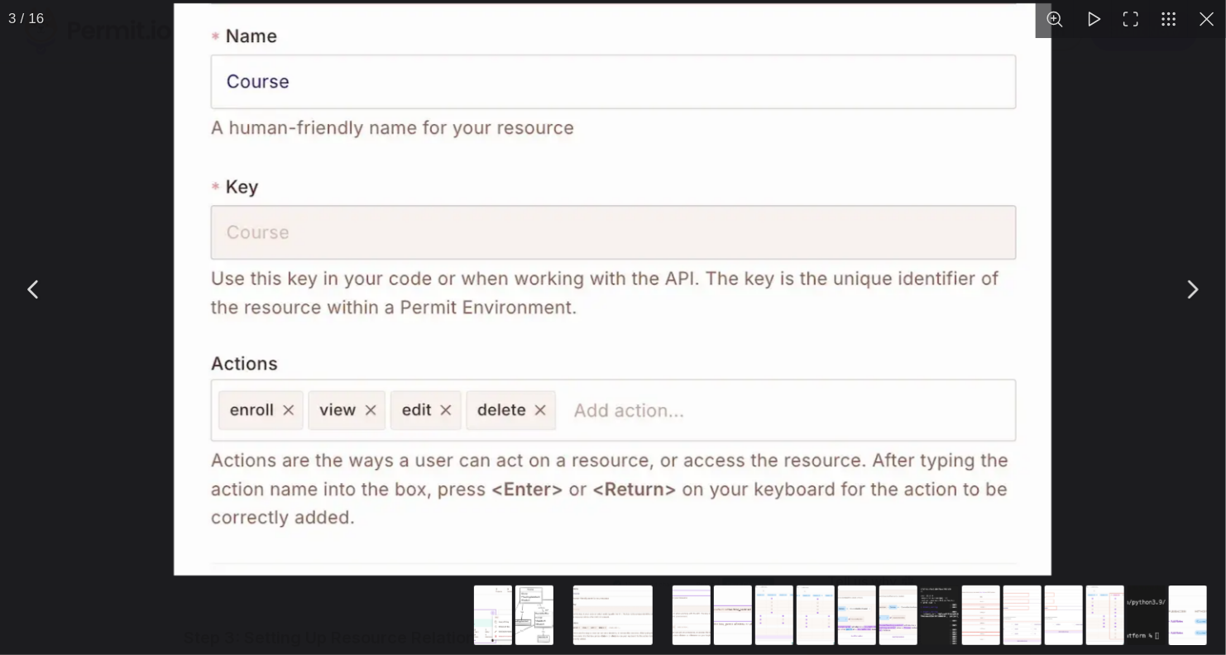
click at [1187, 287] on button "You can close this modal content with the ESC key" at bounding box center [1191, 289] width 41 height 41
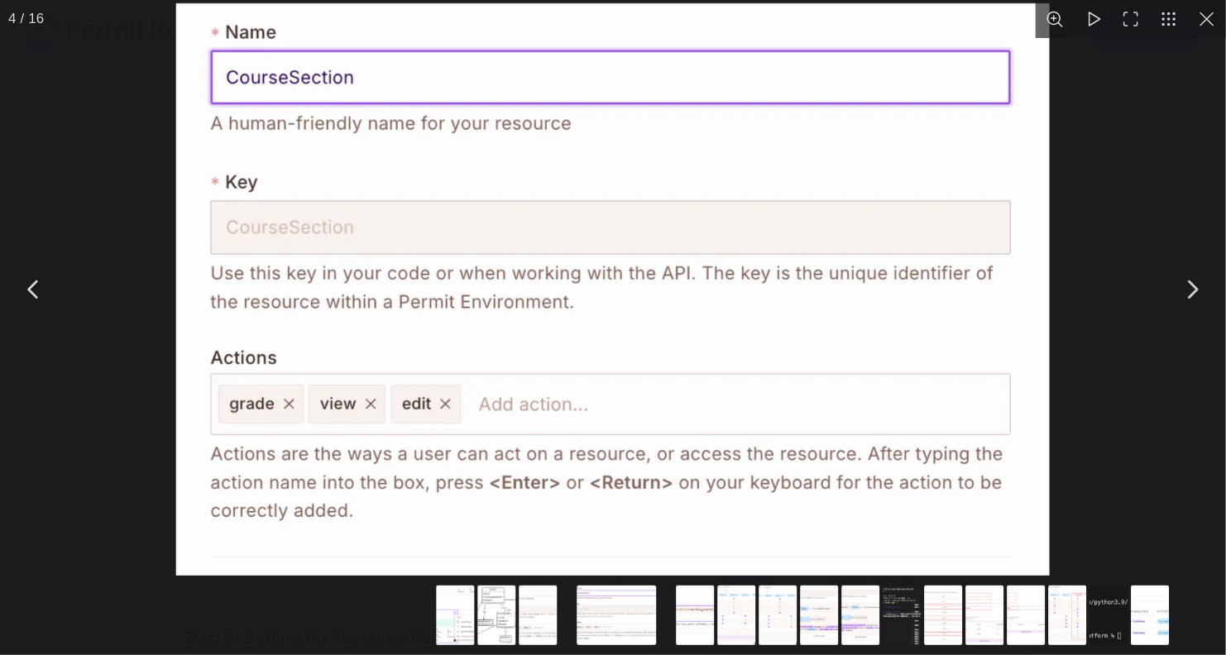
click at [1187, 287] on button "You can close this modal content with the ESC key" at bounding box center [1191, 289] width 41 height 41
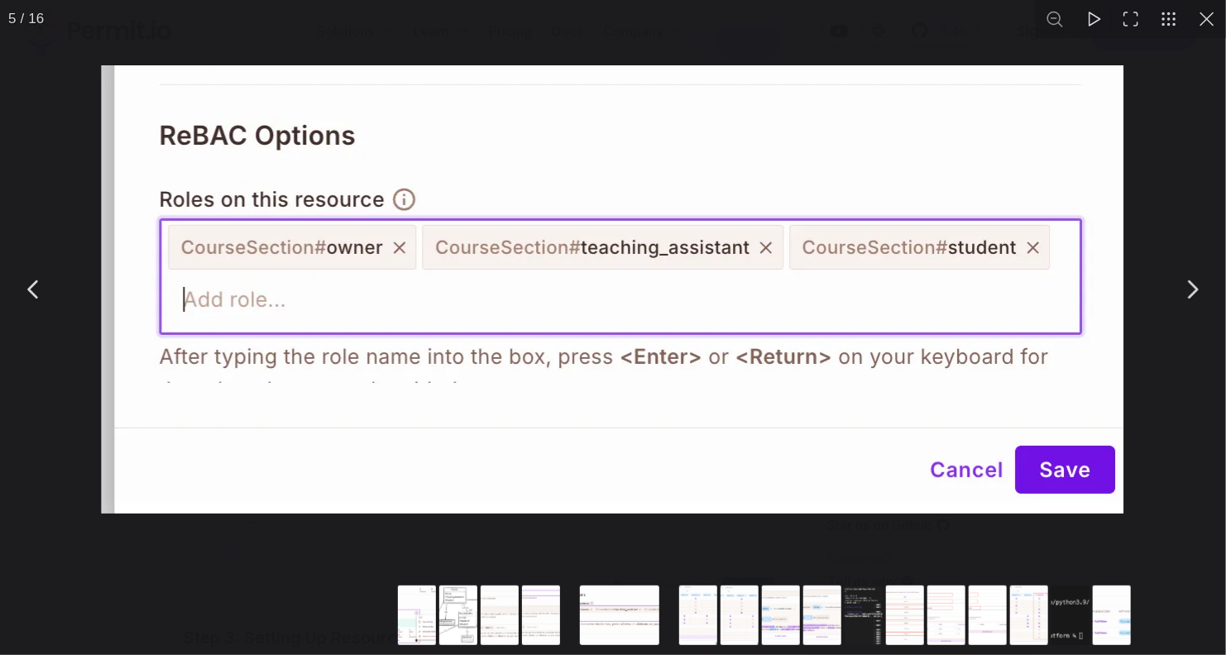
click at [1187, 287] on button "You can close this modal content with the ESC key" at bounding box center [1191, 289] width 41 height 41
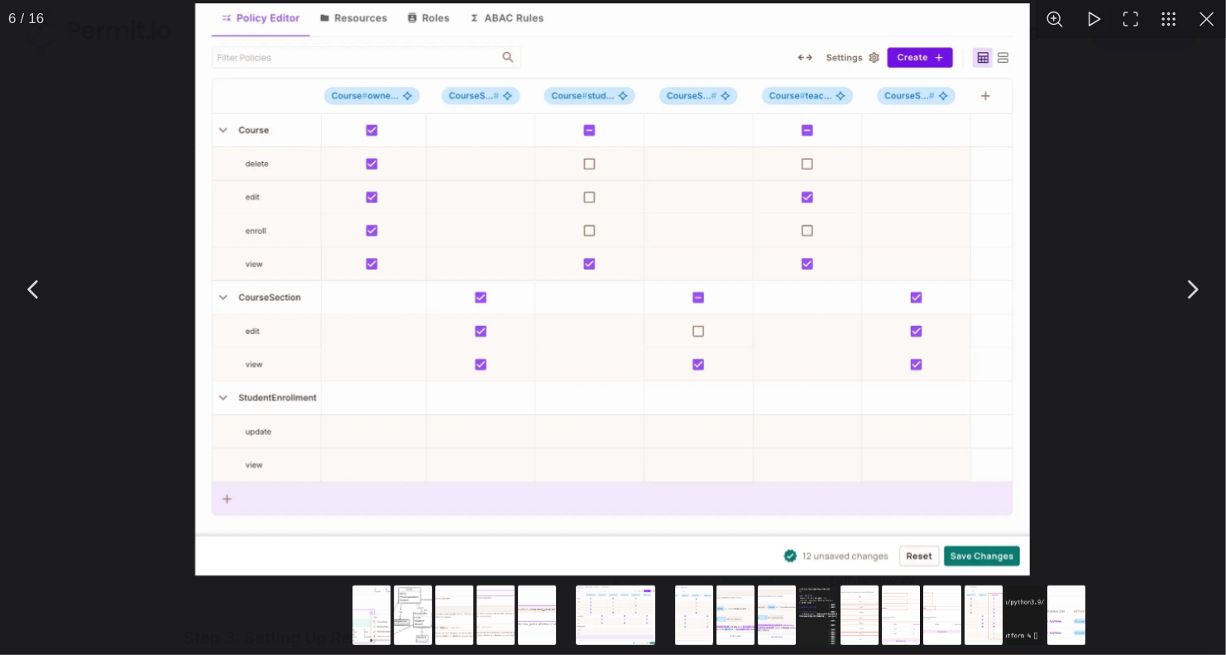
click at [1187, 287] on button "You can close this modal content with the ESC key" at bounding box center [1191, 289] width 41 height 41
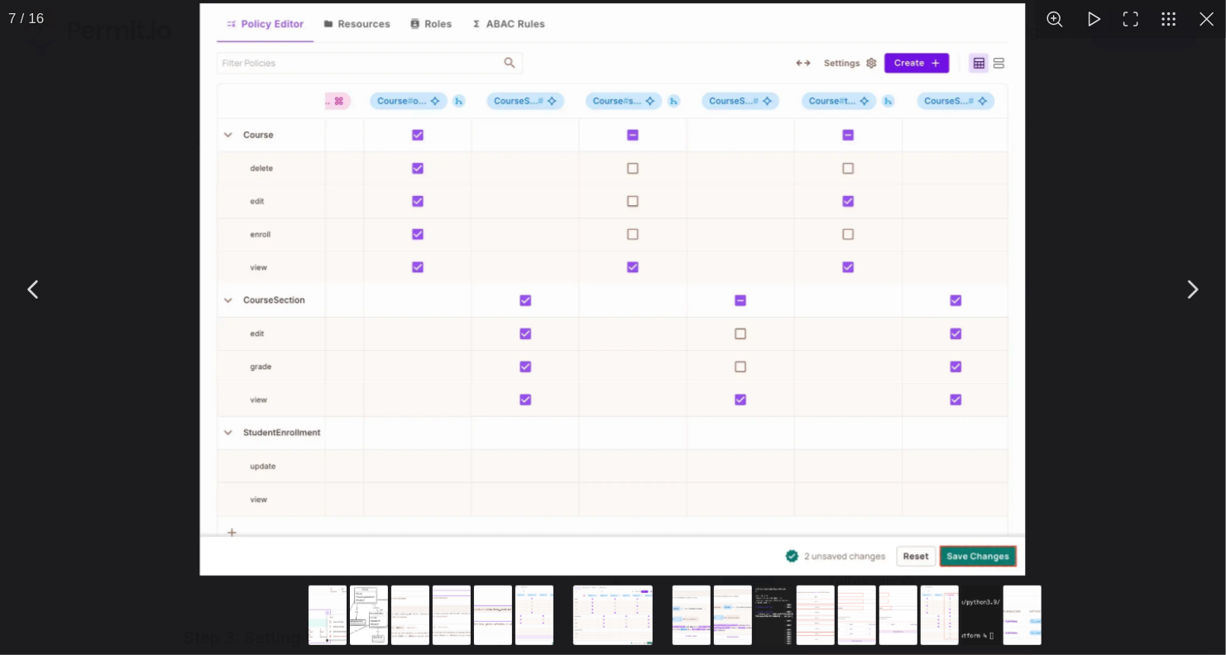
click at [1187, 286] on button "You can close this modal content with the ESC key" at bounding box center [1191, 289] width 41 height 41
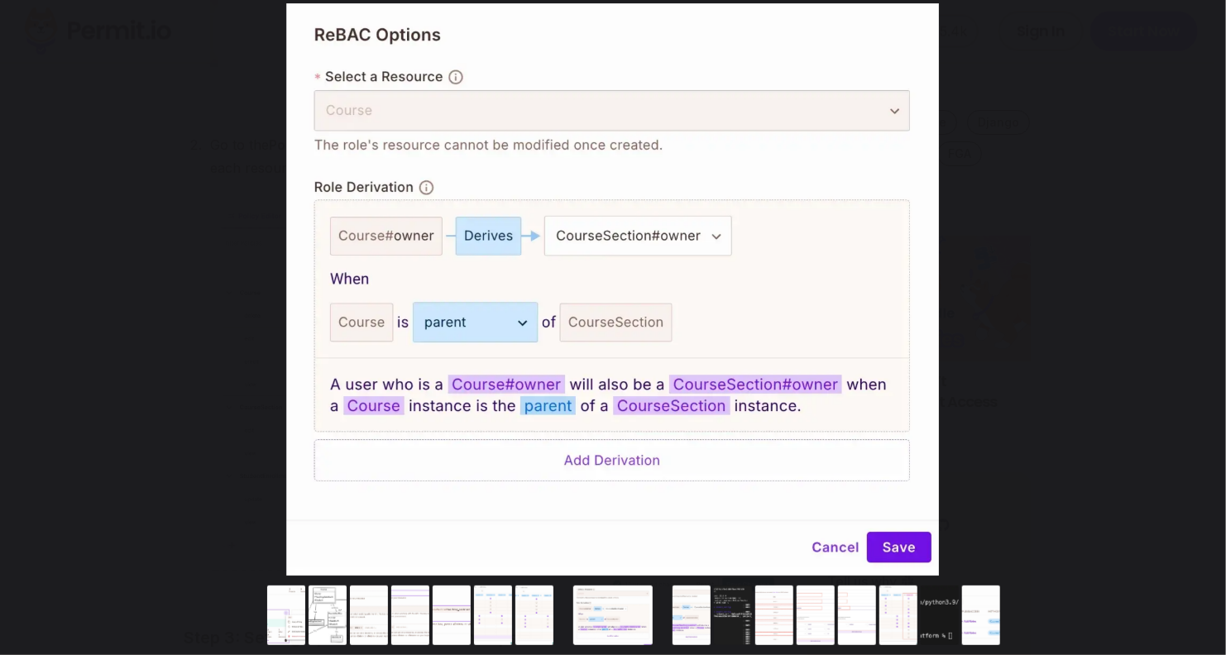
click at [1187, 286] on button "You can close this modal content with the ESC key" at bounding box center [1191, 289] width 41 height 41
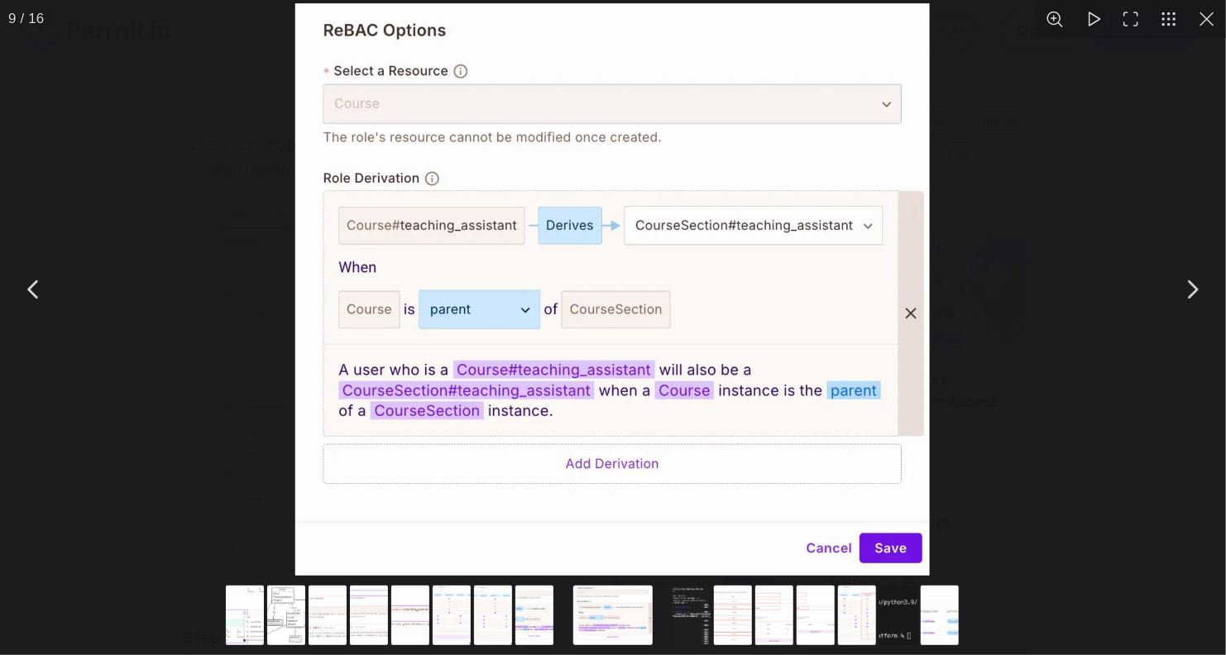
click at [1192, 292] on button "You can close this modal content with the ESC key" at bounding box center [1191, 289] width 41 height 41
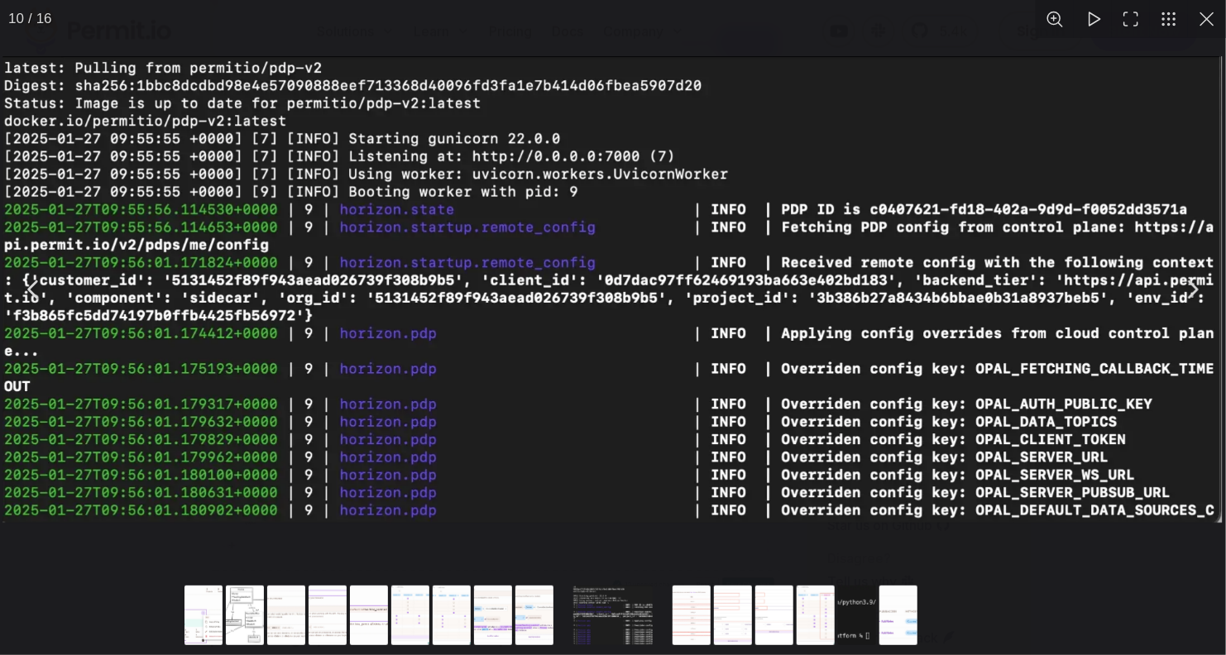
click at [1195, 294] on button "You can close this modal content with the ESC key" at bounding box center [1191, 289] width 41 height 41
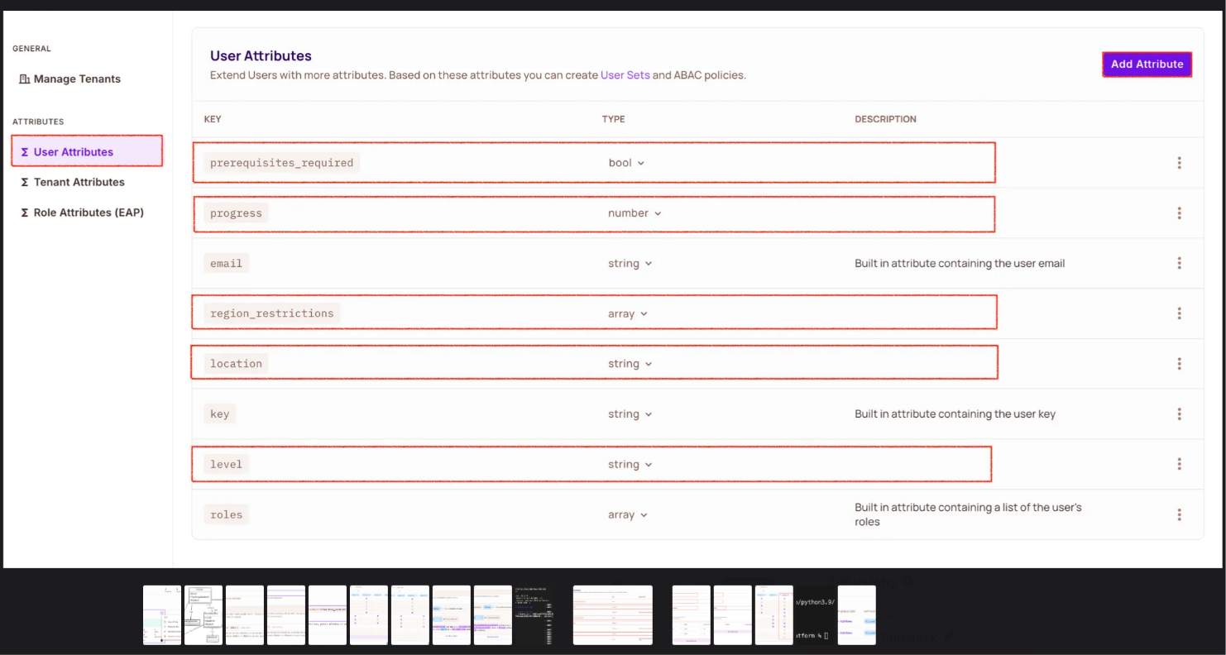
click at [1195, 294] on button "You can close this modal content with the ESC key" at bounding box center [1191, 289] width 41 height 41
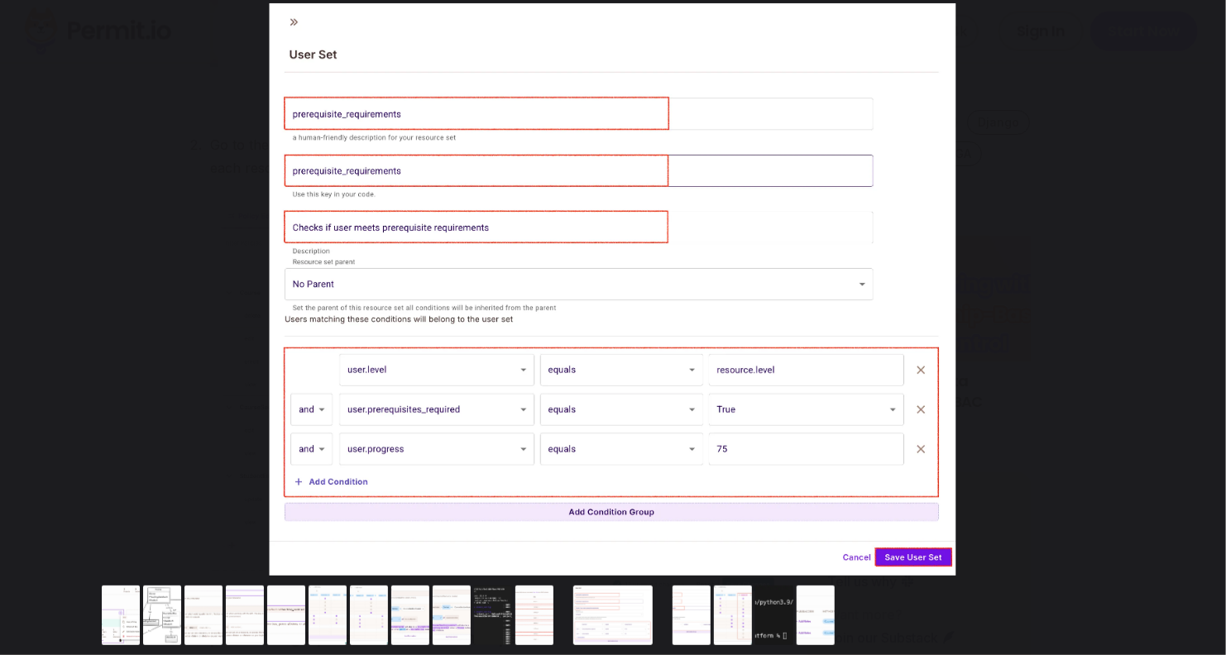
click at [1195, 294] on button "You can close this modal content with the ESC key" at bounding box center [1191, 289] width 41 height 41
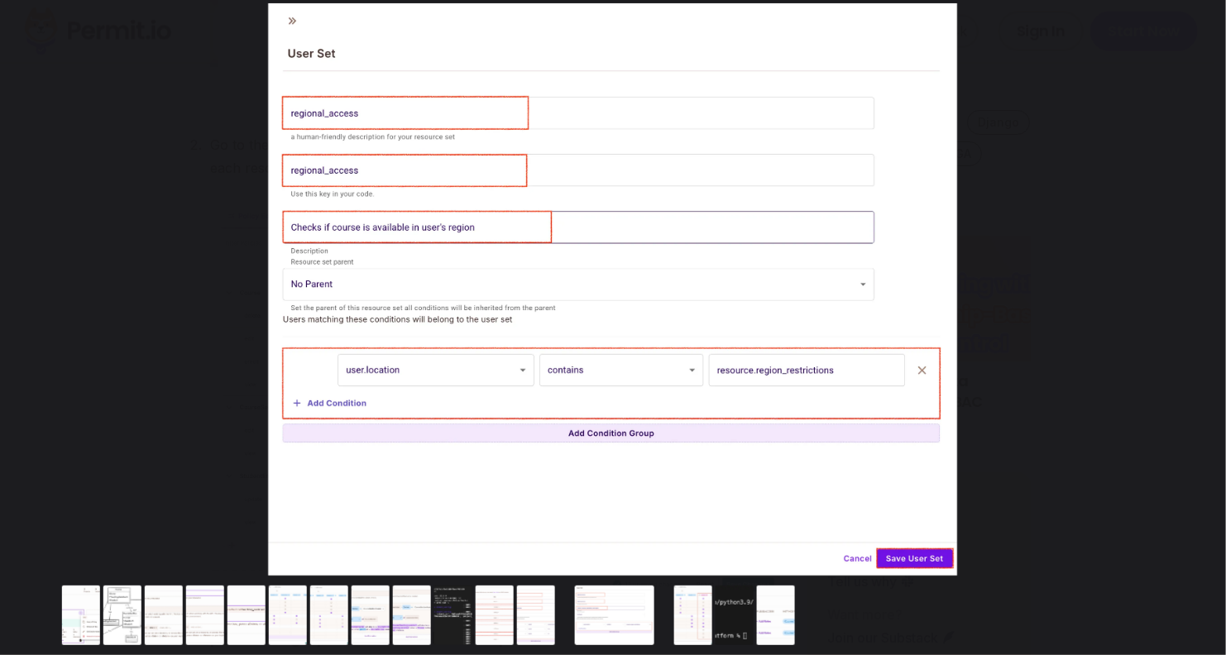
click at [1195, 294] on button "You can close this modal content with the ESC key" at bounding box center [1191, 289] width 41 height 41
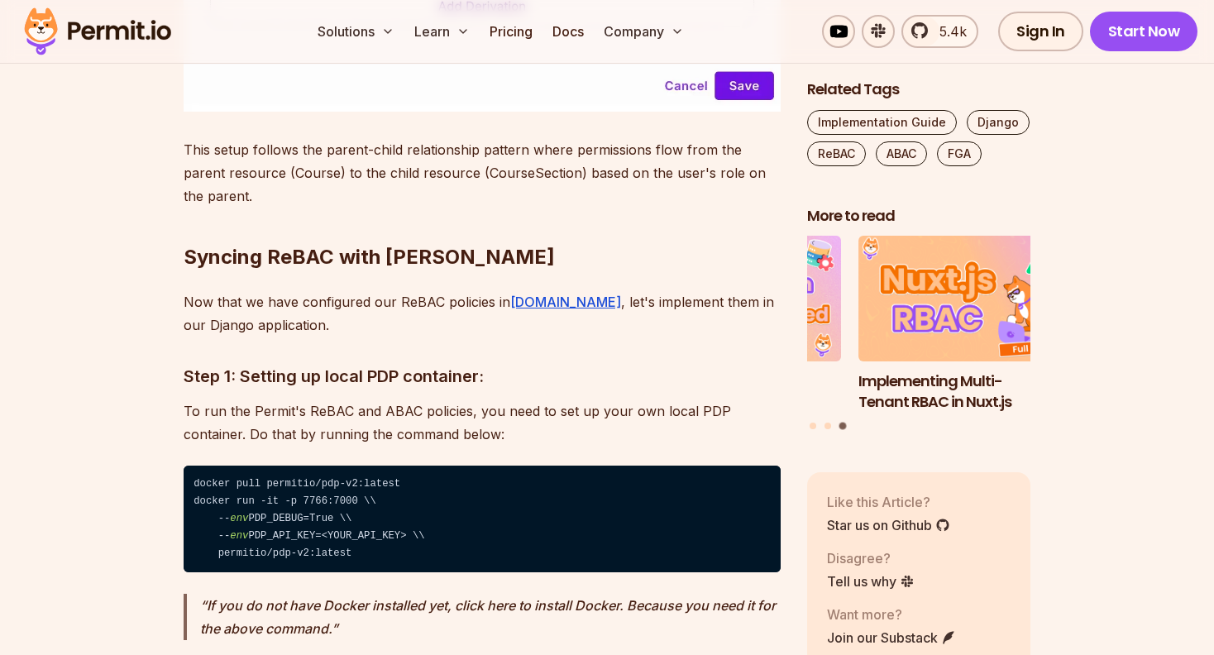
scroll to position [9679, 0]
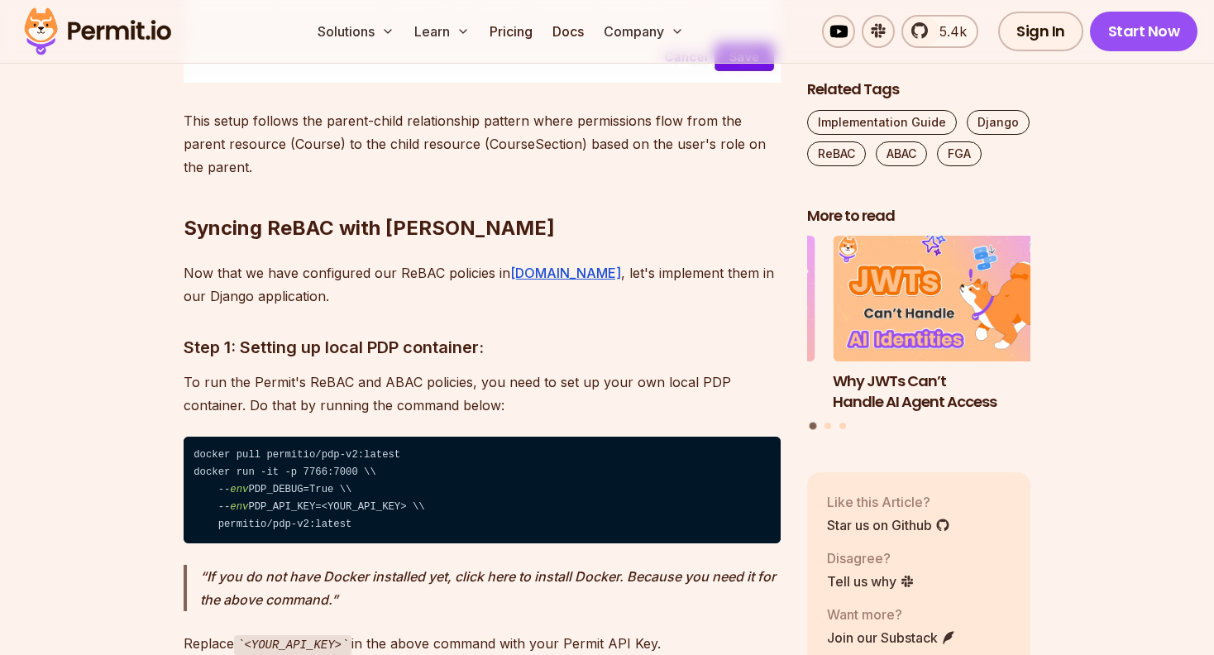
click at [394, 334] on h3 "Step 1: Setting up local PDP container:" at bounding box center [482, 347] width 597 height 26
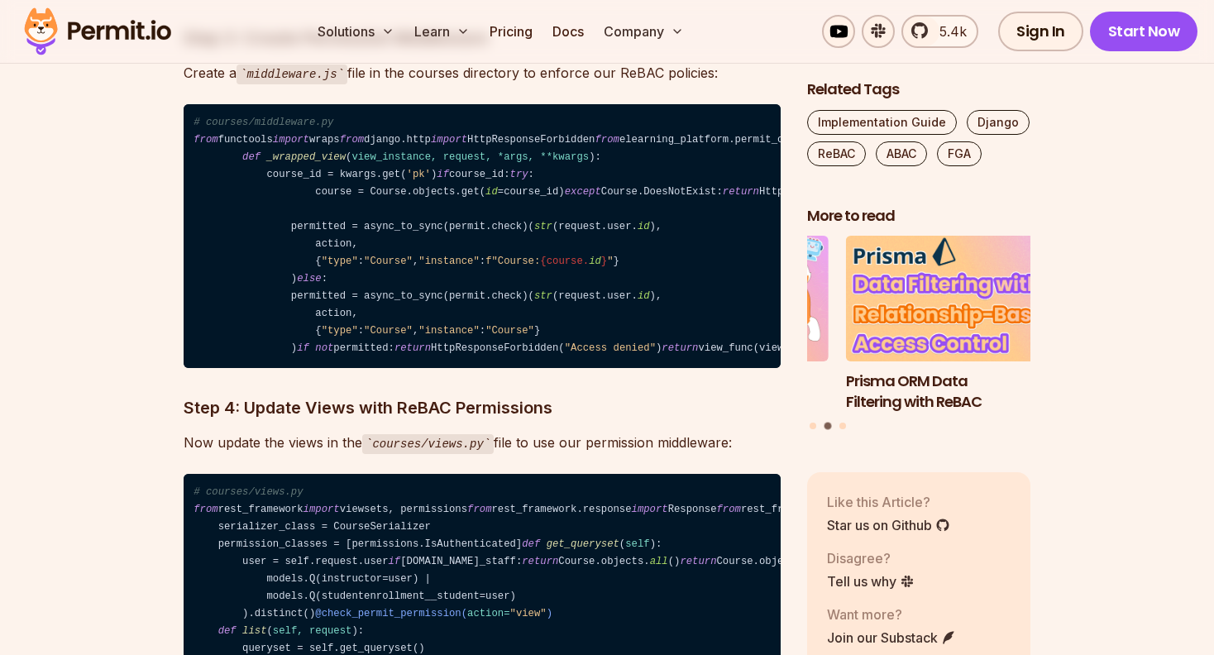
scroll to position [11002, 0]
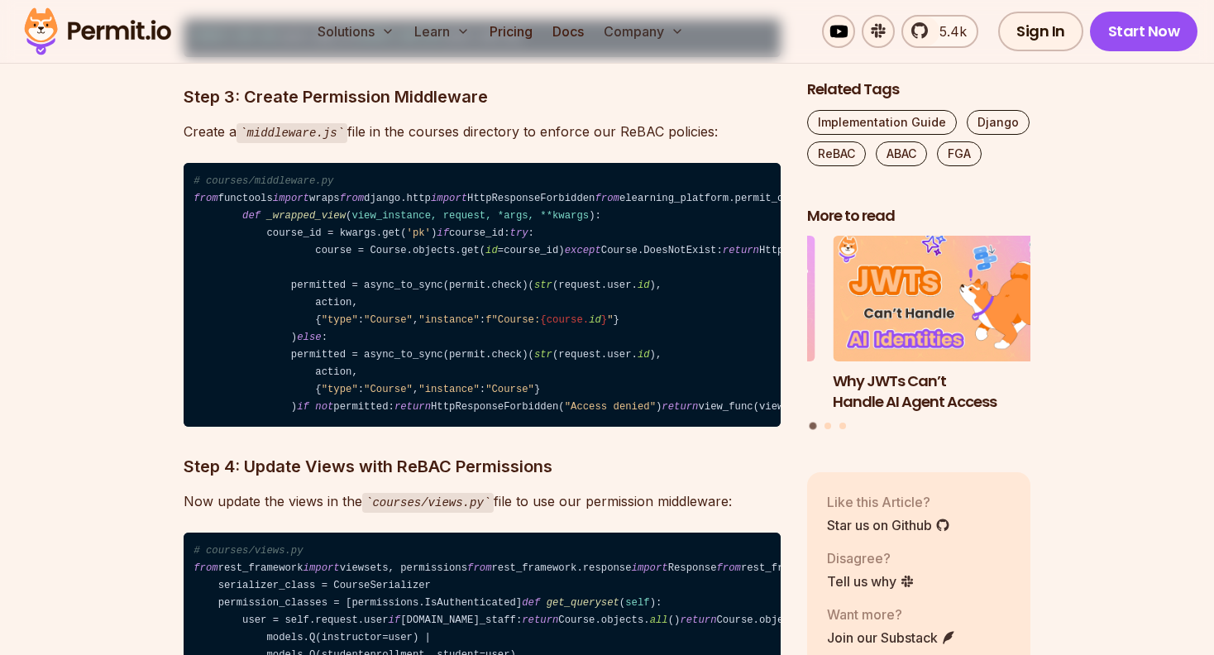
drag, startPoint x: 249, startPoint y: 229, endPoint x: 512, endPoint y: 600, distance: 454.5
click at [509, 427] on code "# courses/middleware.py from functools import wraps from django.http import Htt…" at bounding box center [482, 295] width 597 height 264
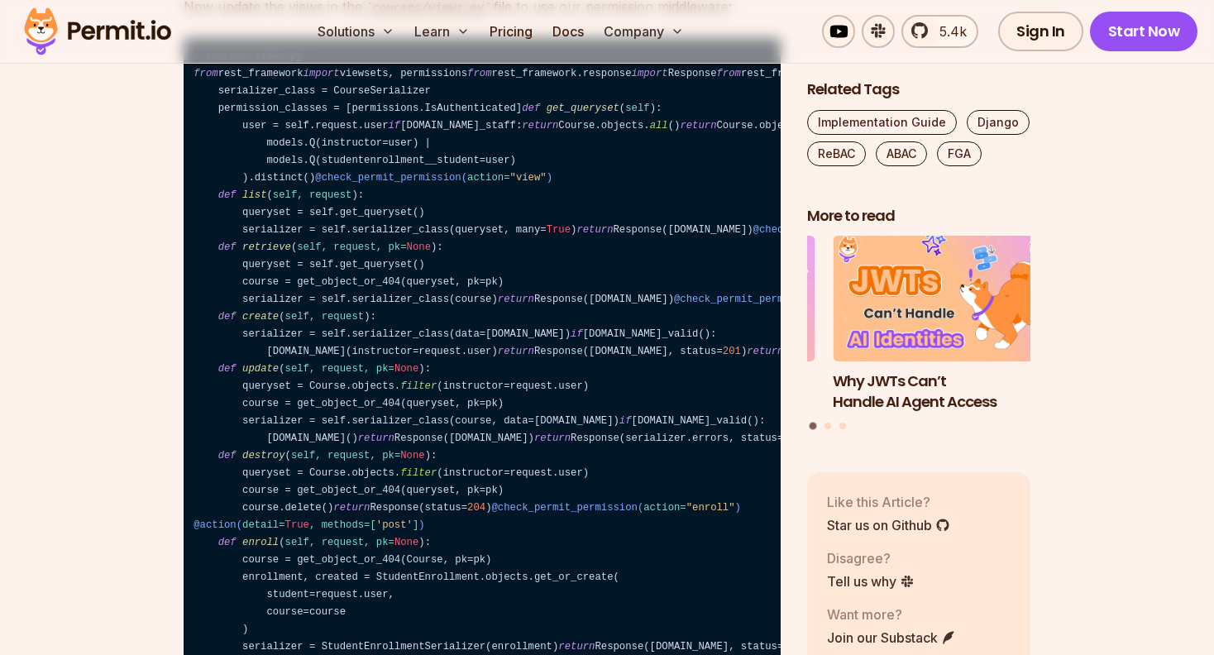
scroll to position [11747, 0]
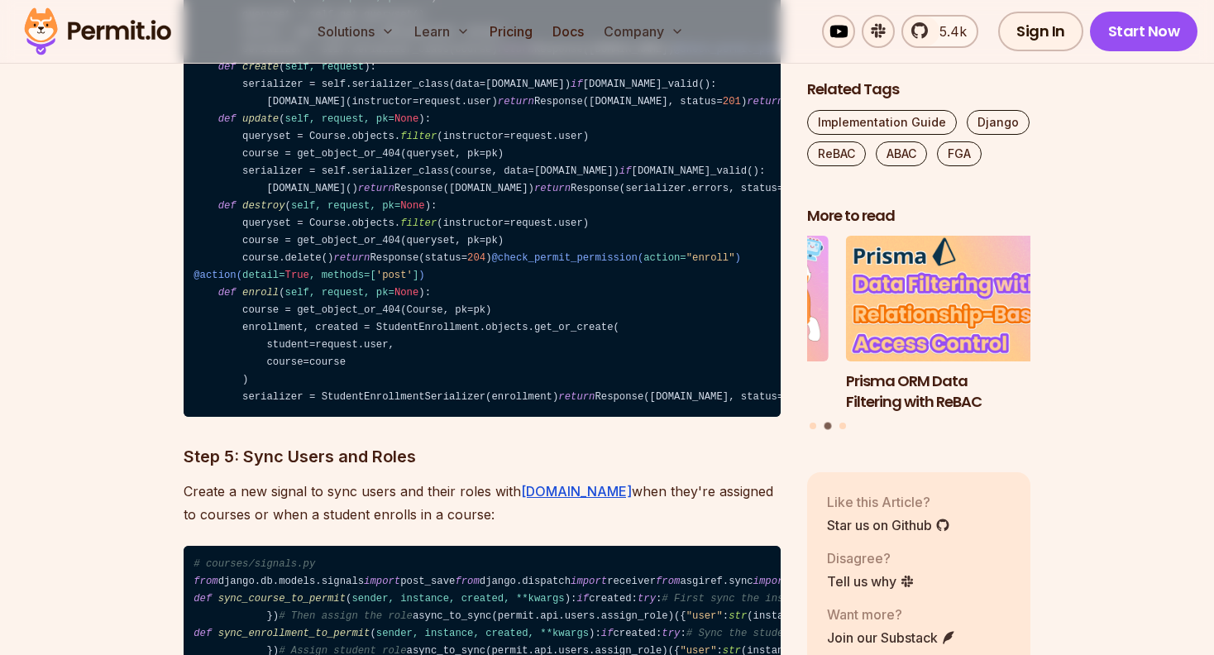
drag, startPoint x: 240, startPoint y: 307, endPoint x: 485, endPoint y: 445, distance: 281.1
click at [485, 417] on code "# courses/views.py from rest_framework import viewsets, permissions from rest_f…" at bounding box center [482, 102] width 597 height 629
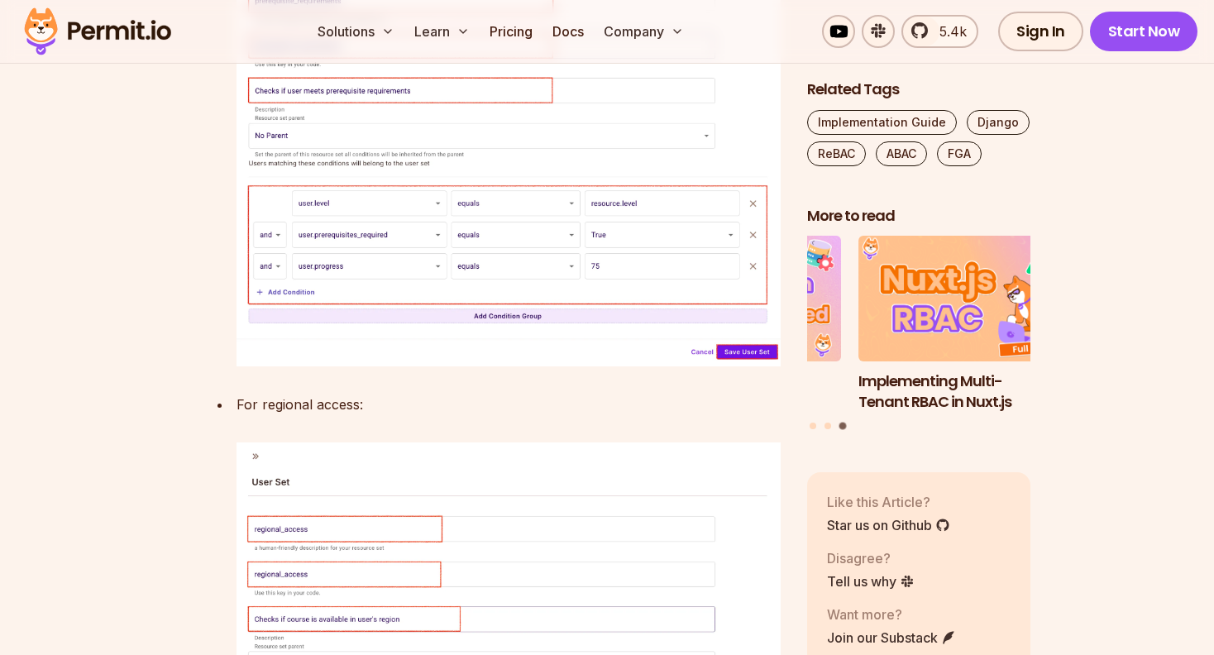
scroll to position [15221, 0]
